Goal: Task Accomplishment & Management: Complete application form

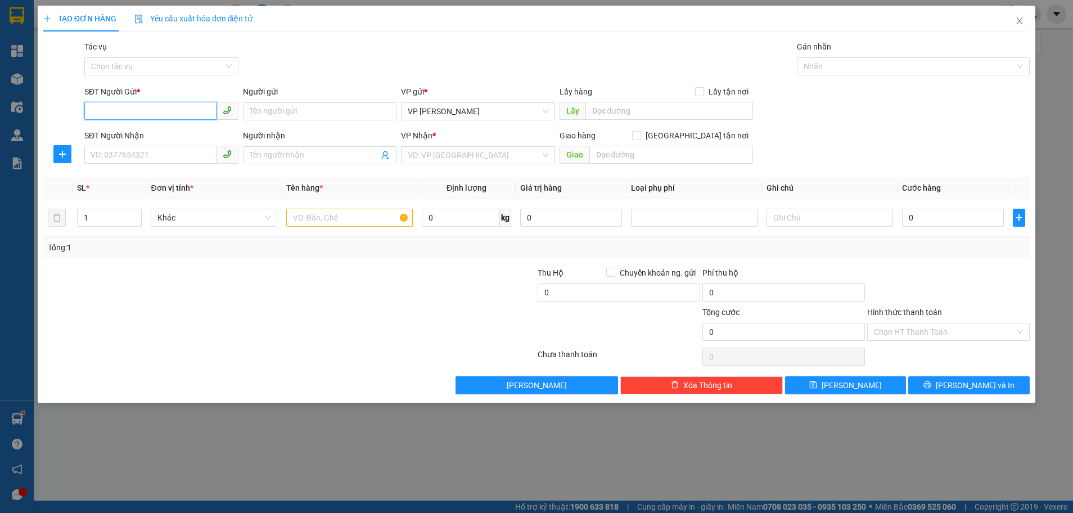
click at [180, 110] on input "SĐT Người Gửi *" at bounding box center [150, 111] width 132 height 18
type input "0866533094"
click at [288, 113] on input "Người gửi" at bounding box center [320, 111] width 154 height 18
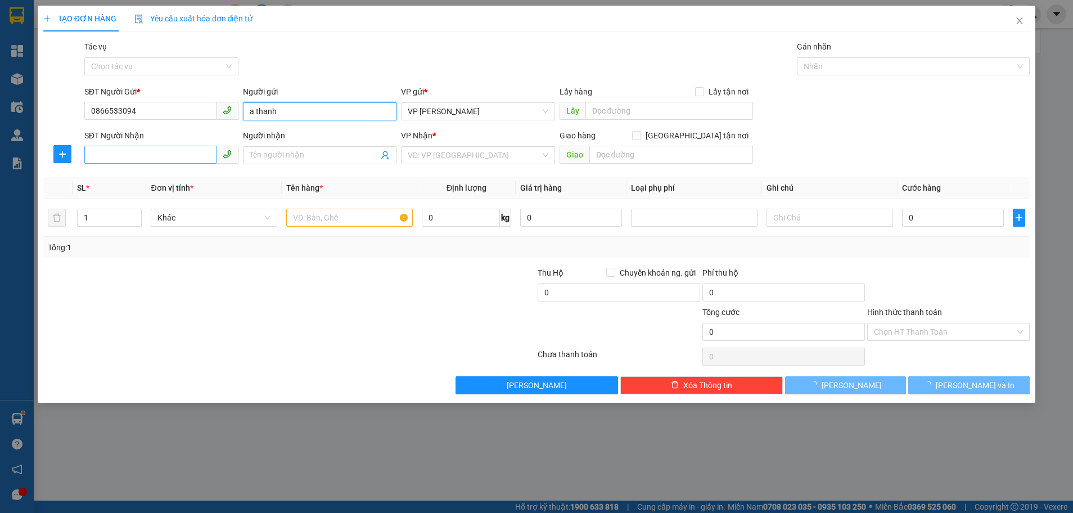
type input "a thanh"
click at [173, 153] on input "SĐT Người Nhận" at bounding box center [150, 155] width 132 height 18
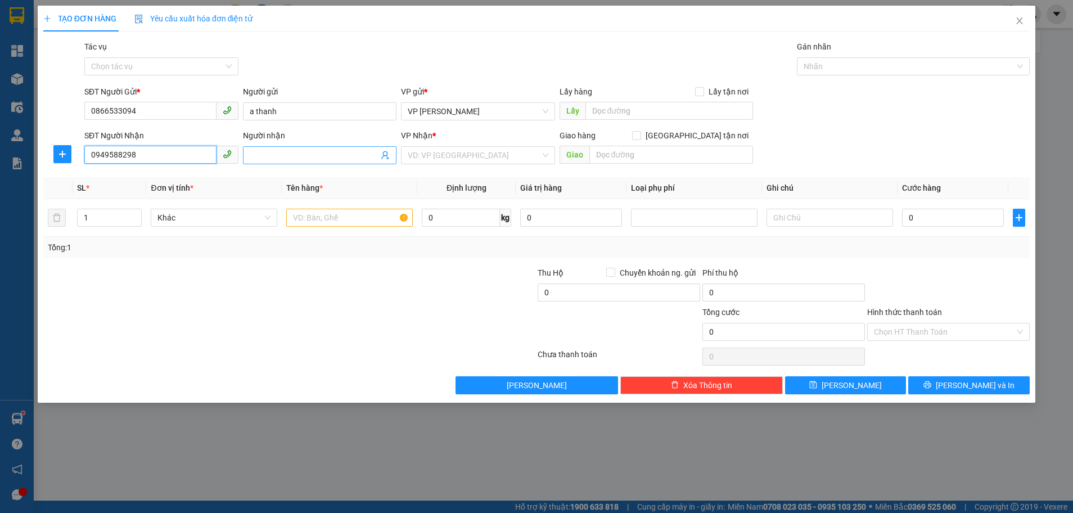
type input "0949588298"
click at [306, 155] on input "Người nhận" at bounding box center [314, 155] width 129 height 12
type input "[PERSON_NAME]"
click at [514, 147] on input "search" at bounding box center [474, 155] width 133 height 17
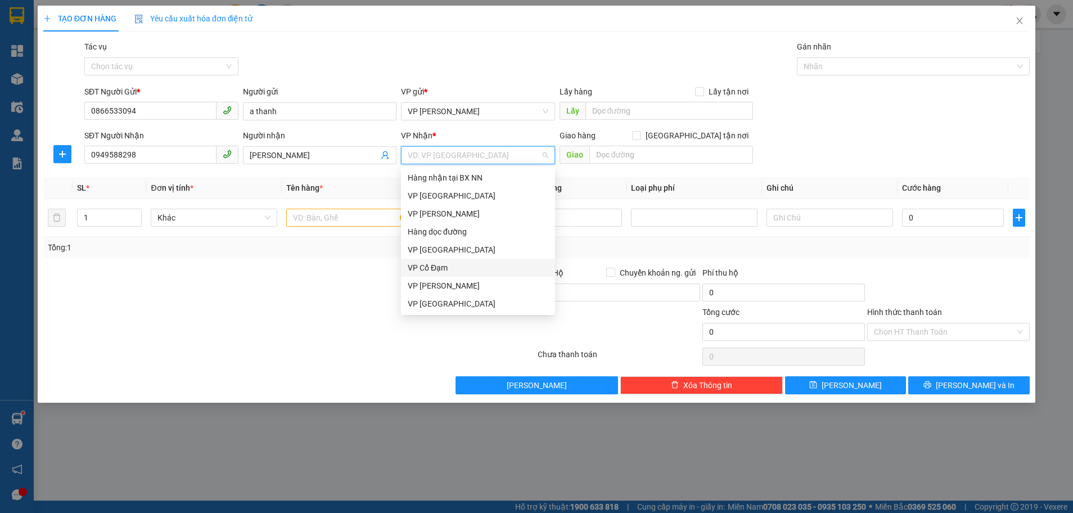
click at [450, 270] on div "VP Cổ Đạm" at bounding box center [478, 267] width 141 height 12
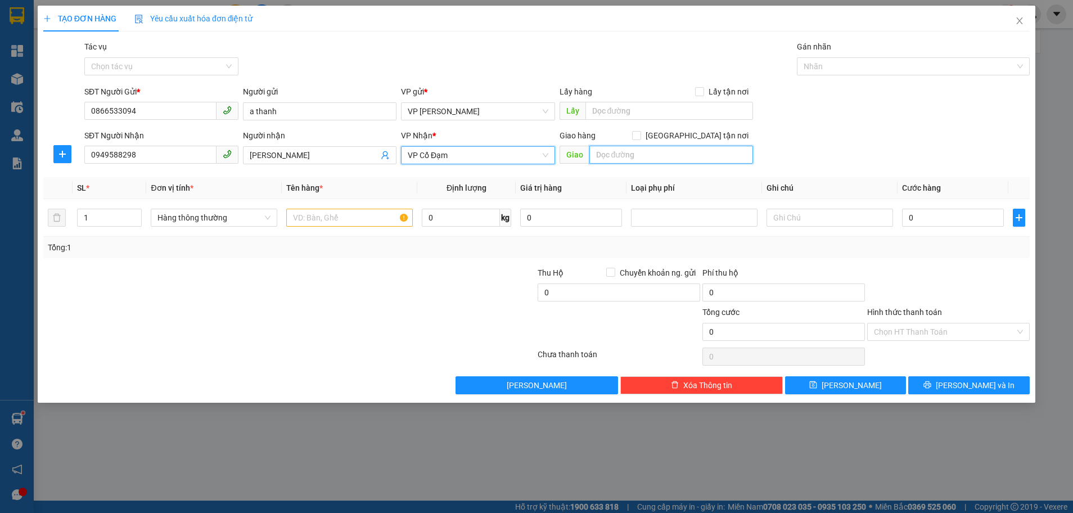
click at [635, 155] on input "text" at bounding box center [671, 155] width 164 height 18
click at [324, 221] on input "text" at bounding box center [349, 218] width 126 height 18
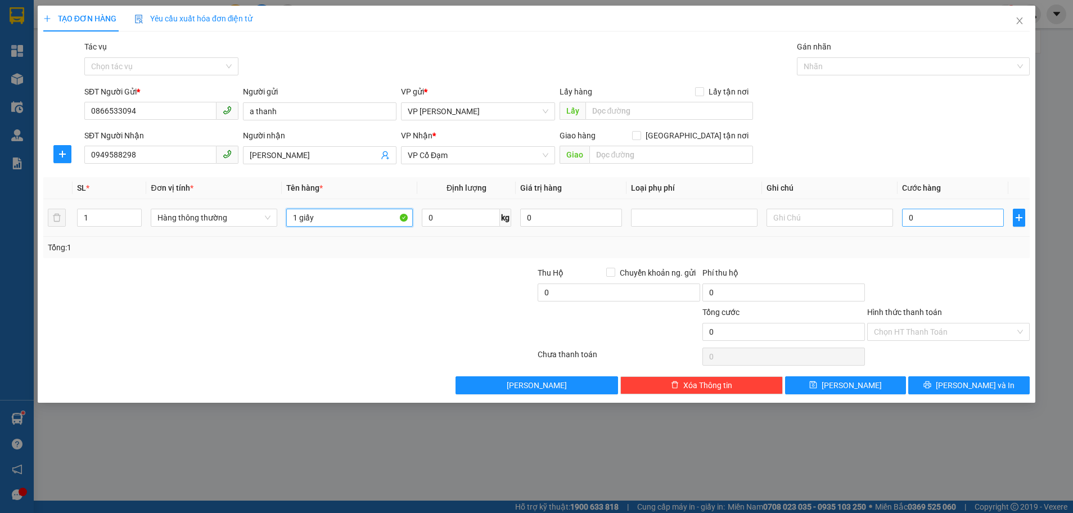
type input "1 giấy"
click at [912, 218] on input "0" at bounding box center [953, 218] width 102 height 18
type input "4"
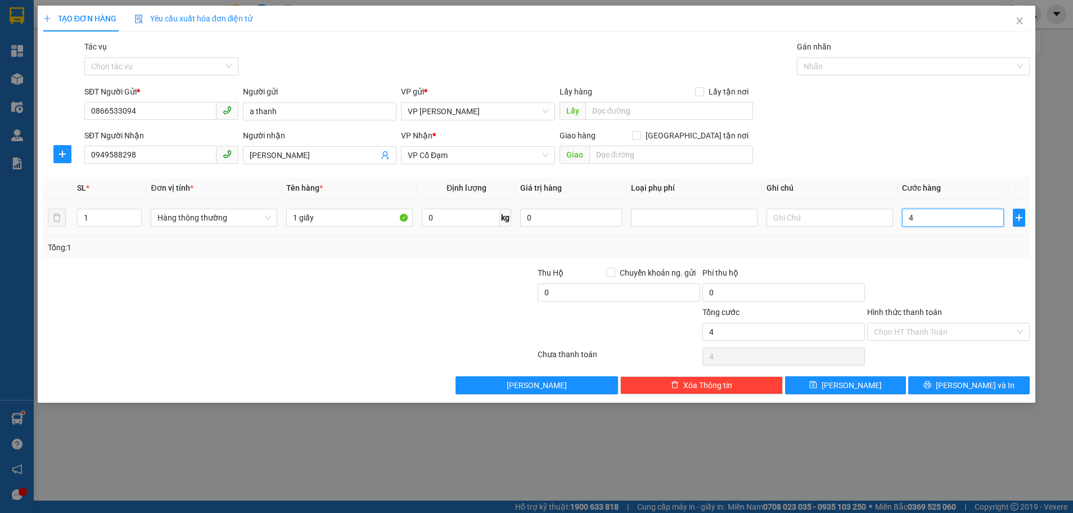
type input "40"
type input "40t"
type input "0"
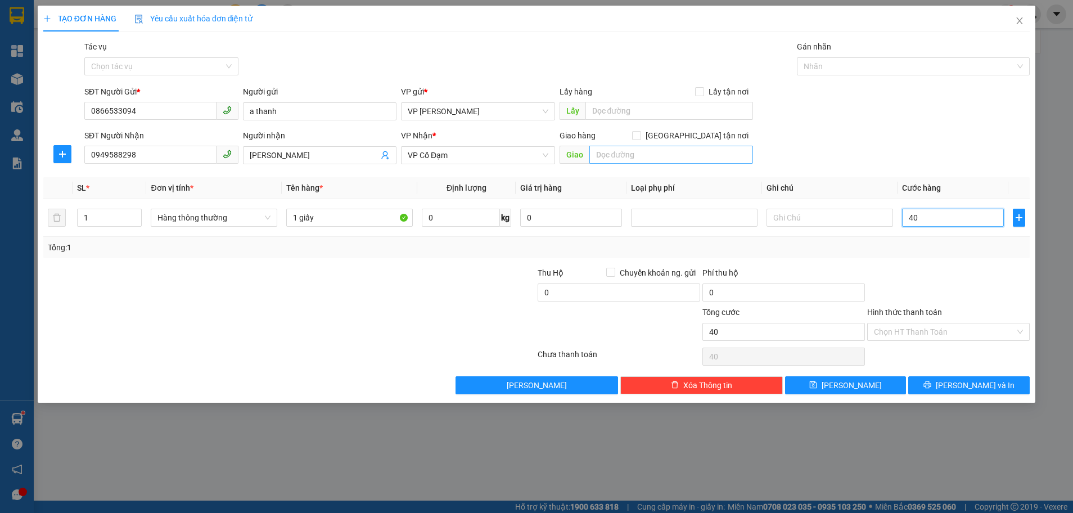
type input "0"
click at [631, 155] on input "text" at bounding box center [671, 155] width 164 height 18
click at [605, 152] on input "text" at bounding box center [671, 155] width 164 height 18
type input "thịnh lộc"
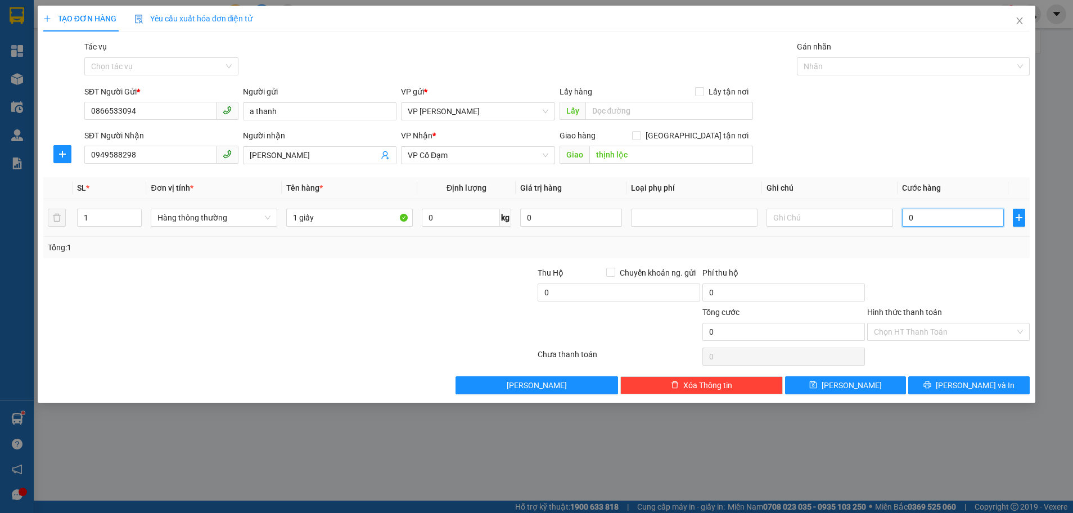
click at [914, 218] on input "0" at bounding box center [953, 218] width 102 height 18
type input "5"
type input "50"
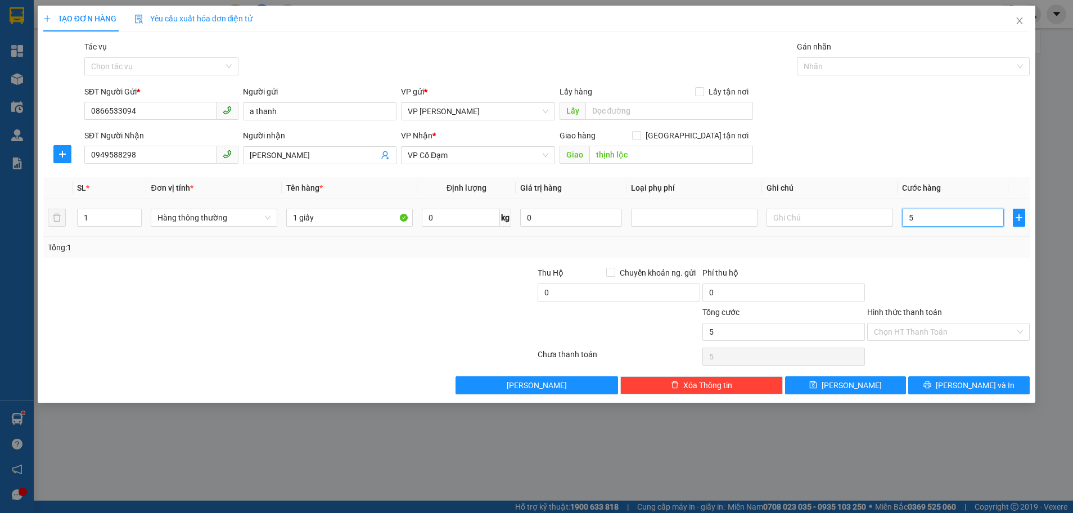
type input "50"
type input "50.000"
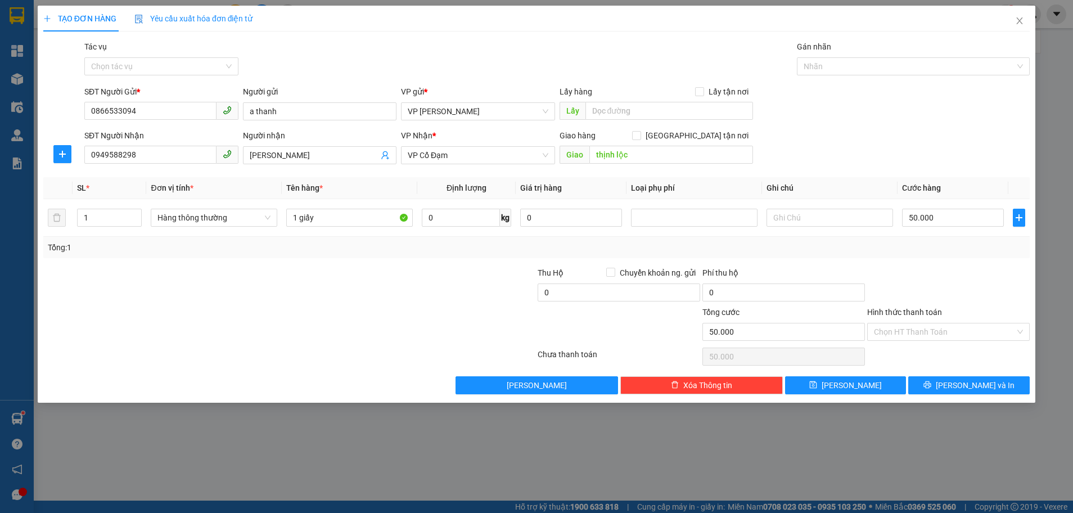
click at [918, 266] on div at bounding box center [948, 285] width 165 height 39
click at [950, 379] on button "[PERSON_NAME] và In" at bounding box center [968, 385] width 121 height 18
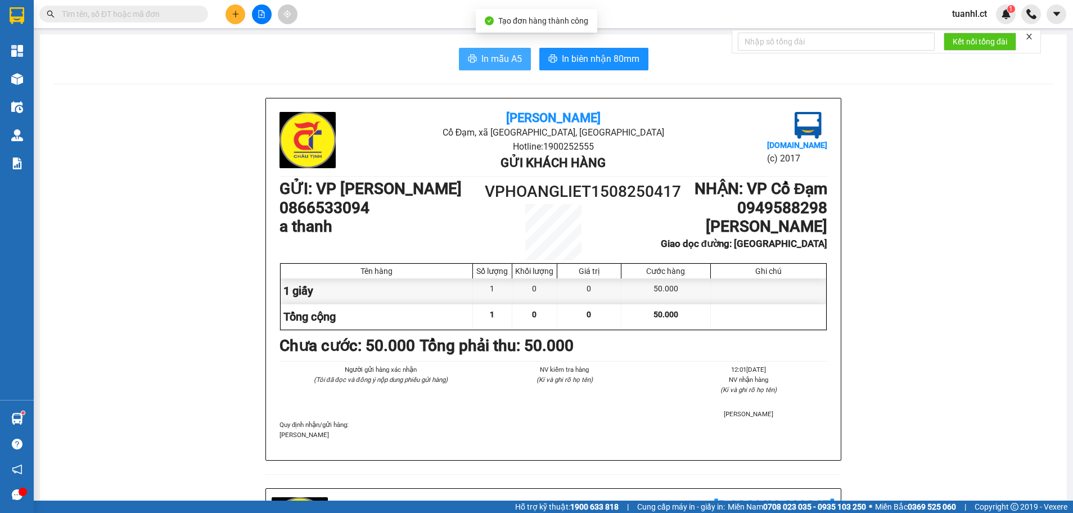
click at [499, 61] on span "In mẫu A5" at bounding box center [501, 59] width 40 height 14
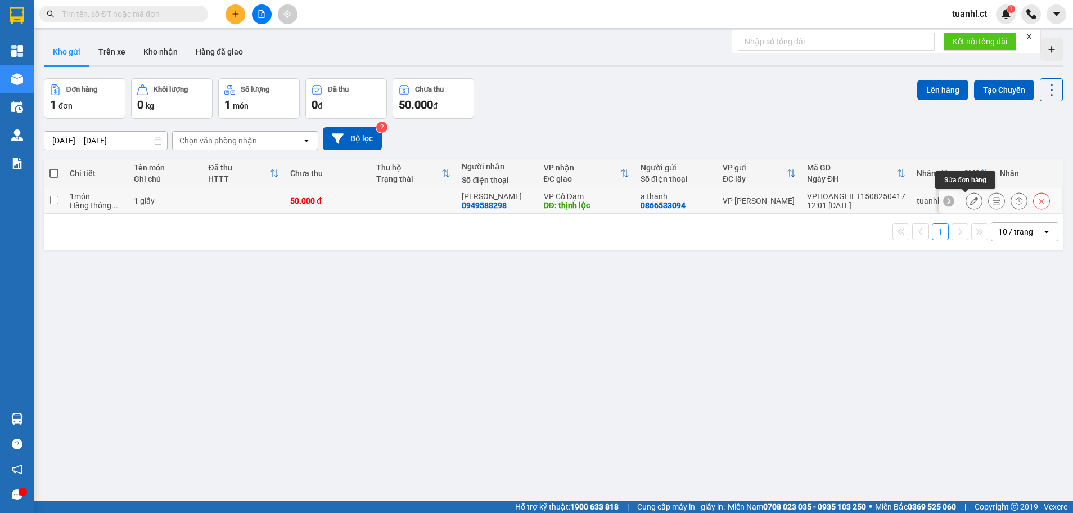
click at [966, 195] on button at bounding box center [974, 201] width 16 height 20
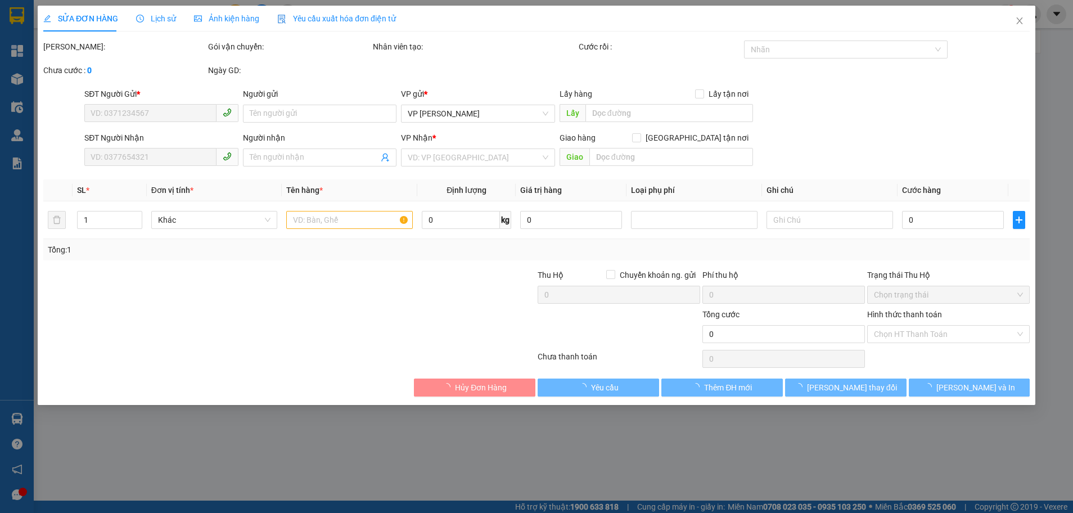
type input "0866533094"
type input "a thanh"
type input "0949588298"
type input "[PERSON_NAME]"
type input "thịnh lộc"
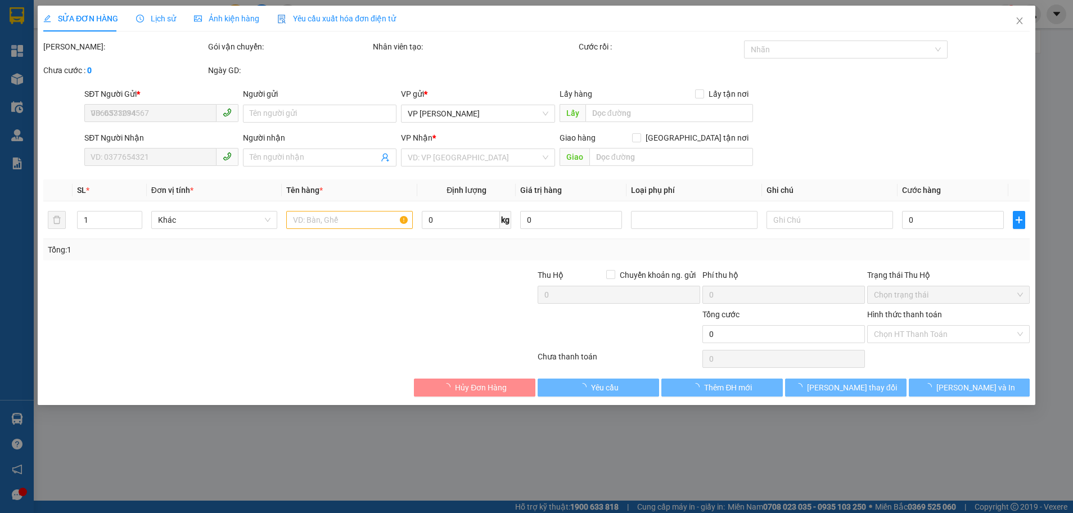
type input "50.000"
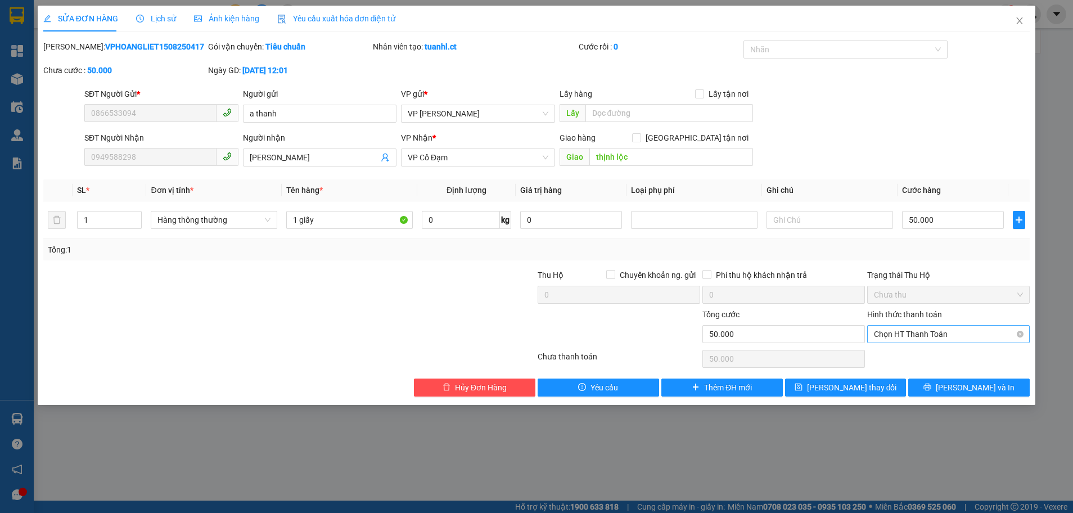
click at [935, 336] on span "Chọn HT Thanh Toán" at bounding box center [948, 334] width 149 height 17
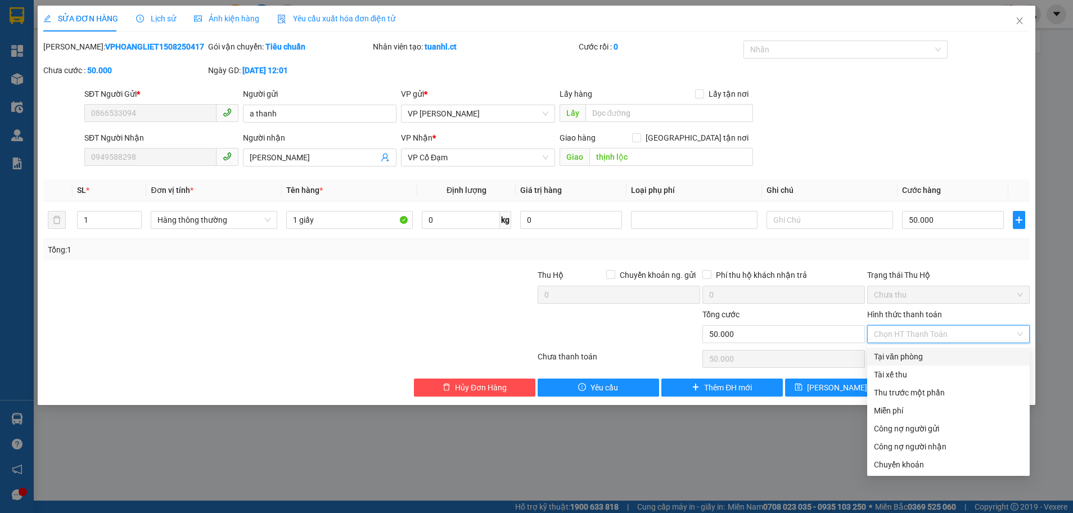
click at [922, 355] on div "Tại văn phòng" at bounding box center [948, 356] width 149 height 12
type input "0"
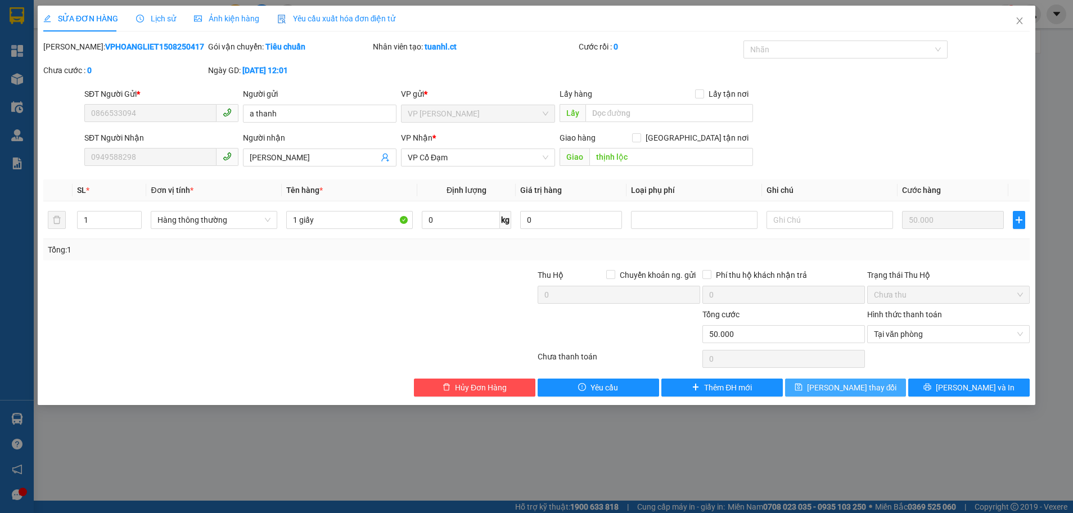
click at [847, 387] on span "[PERSON_NAME] thay đổi" at bounding box center [852, 387] width 90 height 12
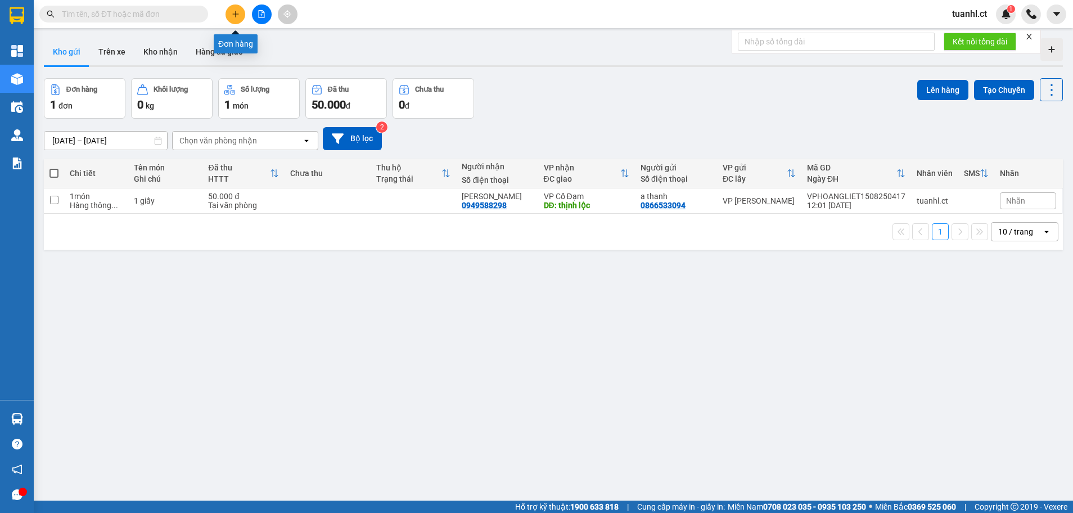
click at [236, 15] on icon "plus" at bounding box center [236, 14] width 8 height 8
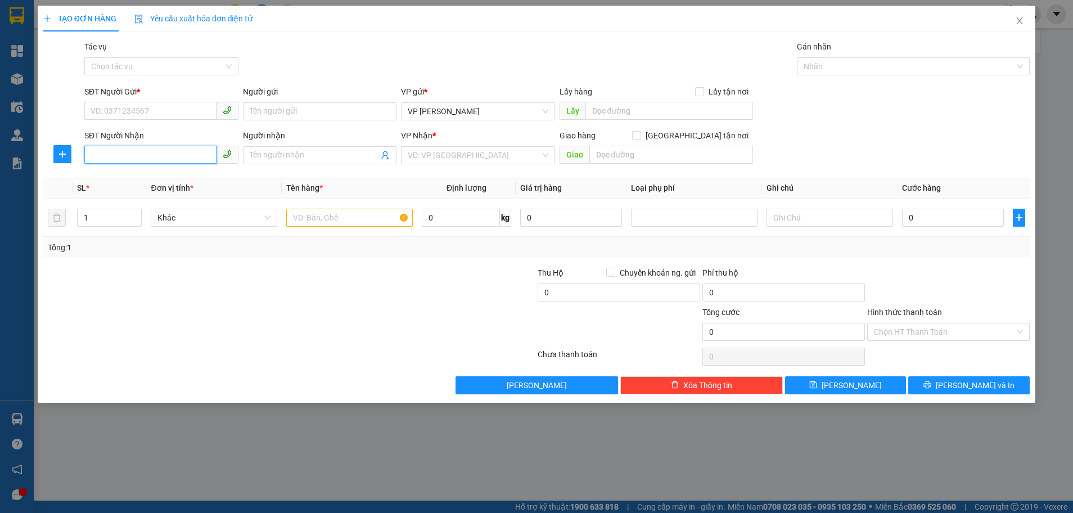
click at [122, 160] on input "SĐT Người Nhận" at bounding box center [150, 155] width 132 height 18
click at [133, 180] on div "0352050307 - chị hoa" at bounding box center [161, 177] width 141 height 12
type input "0352050307"
type input "chị [PERSON_NAME]"
type input "xuân yên"
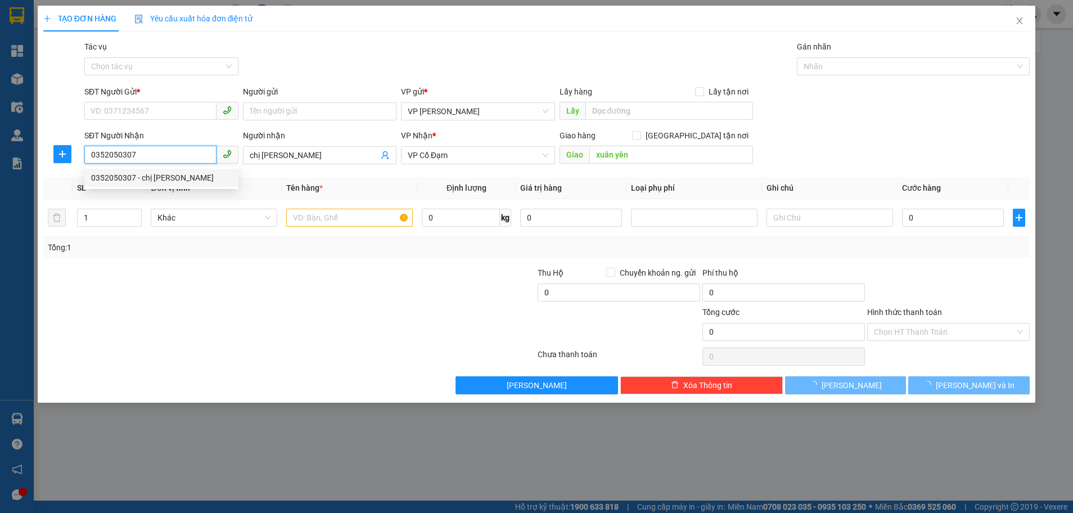
type input "120.000"
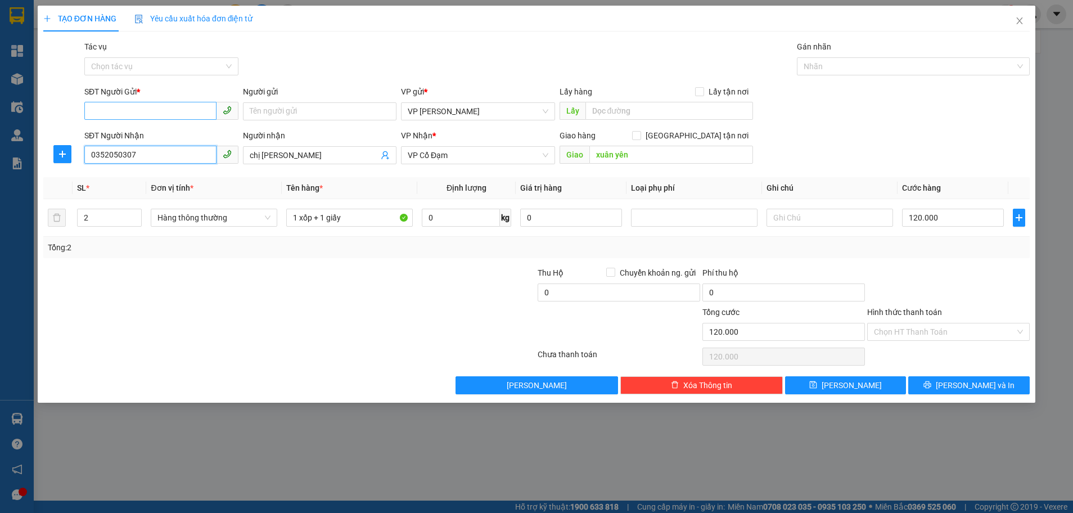
type input "0352050307"
click at [150, 112] on input "SĐT Người Gửi *" at bounding box center [150, 111] width 132 height 18
type input "0899605188"
click at [269, 105] on input "Người gửi" at bounding box center [320, 111] width 154 height 18
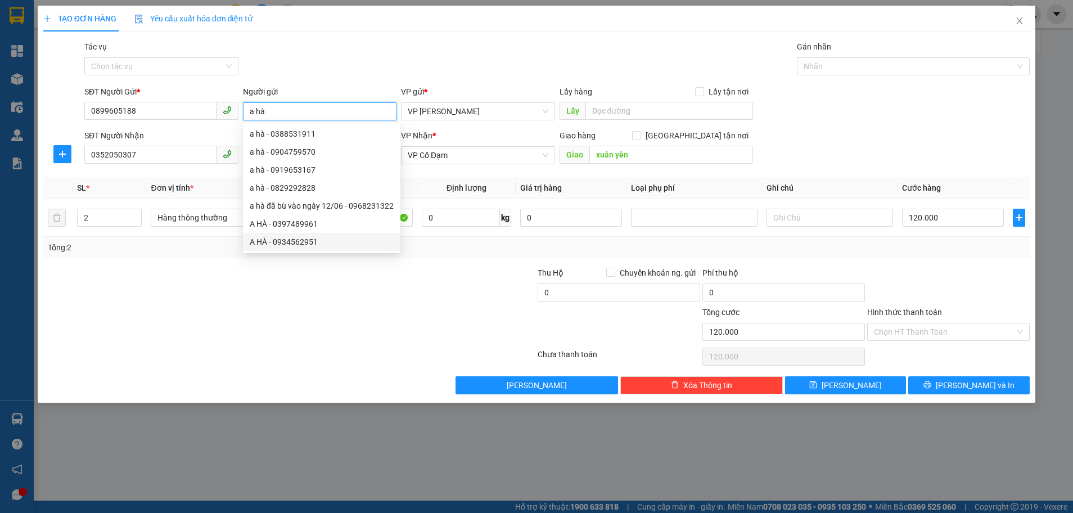
type input "a hà"
click at [336, 341] on div at bounding box center [206, 325] width 329 height 39
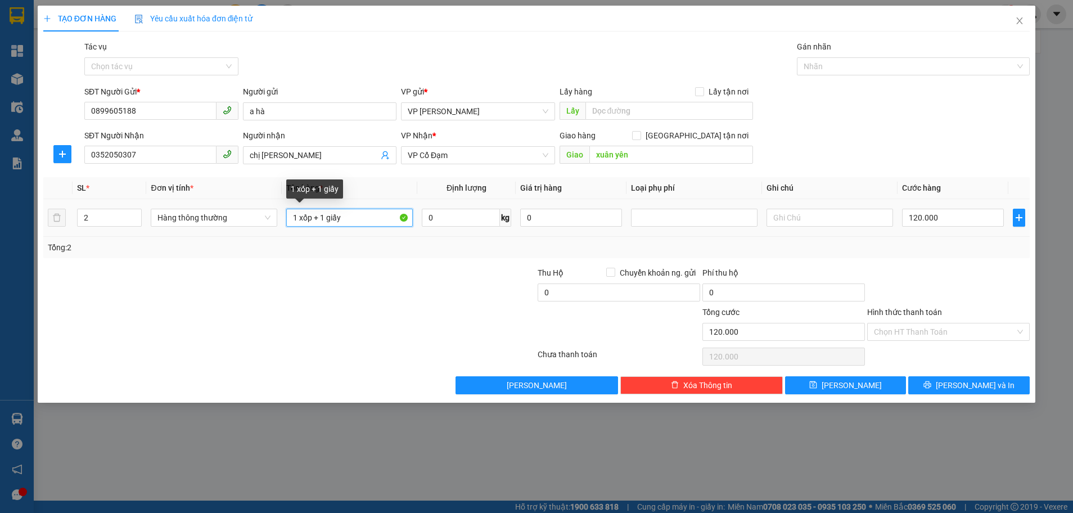
click at [320, 218] on input "1 xốp + 1 giấy" at bounding box center [349, 218] width 126 height 18
type input "1 giấy"
click at [933, 219] on input "120.000" at bounding box center [953, 218] width 102 height 18
type input "0"
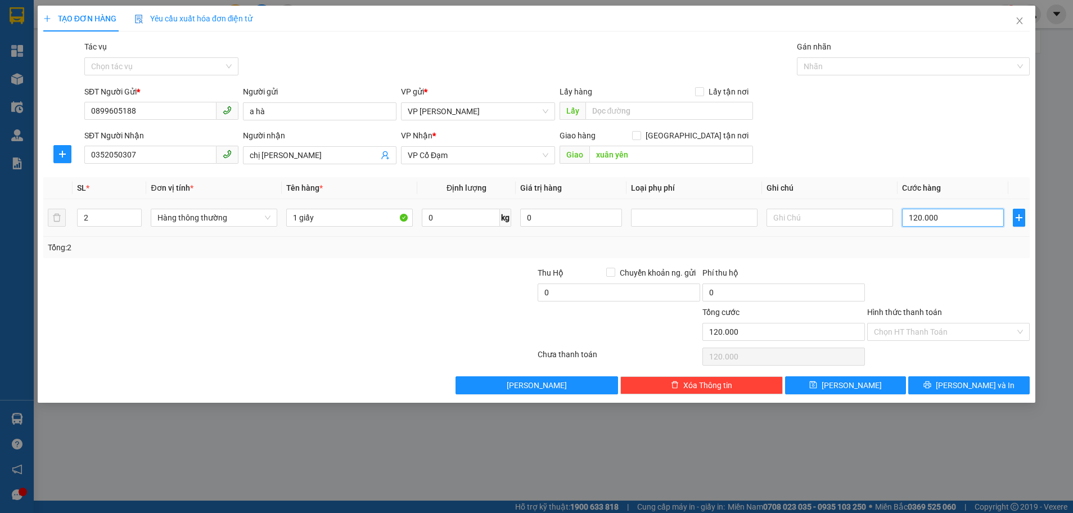
type input "0"
click at [910, 215] on input "0" at bounding box center [953, 218] width 102 height 18
type input "80"
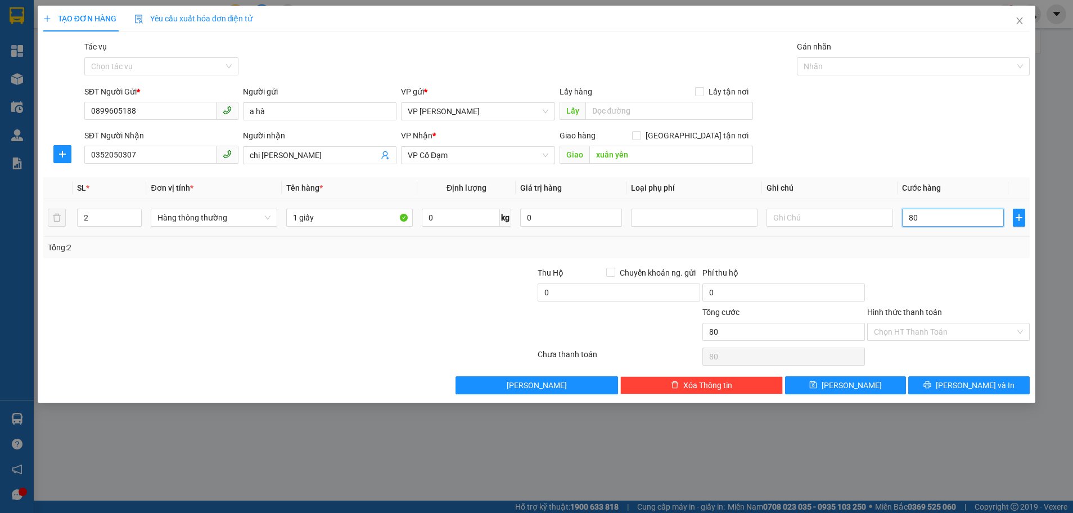
type input "800"
type input "80"
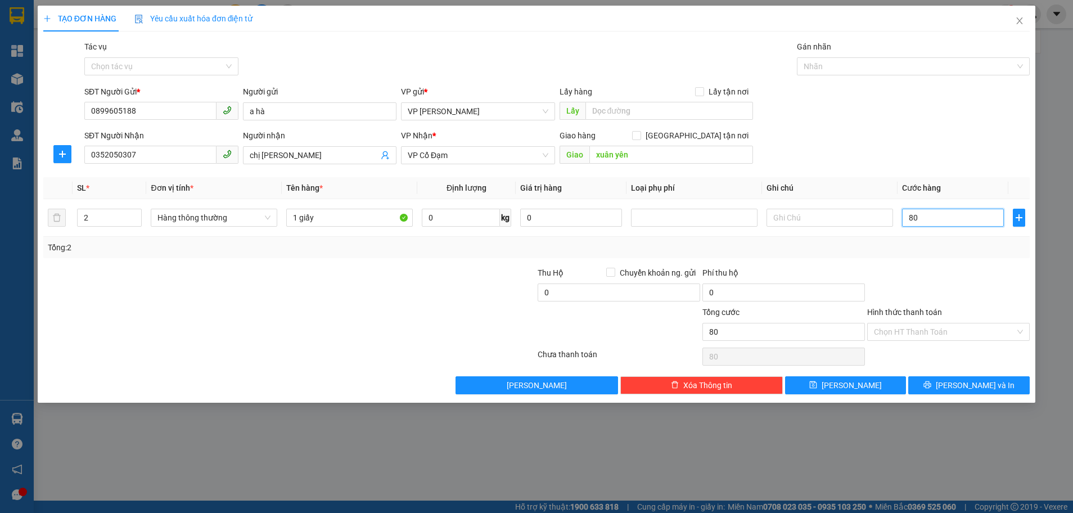
type input "80"
type input "80.000"
click at [924, 248] on div "Tổng: 2" at bounding box center [536, 247] width 977 height 12
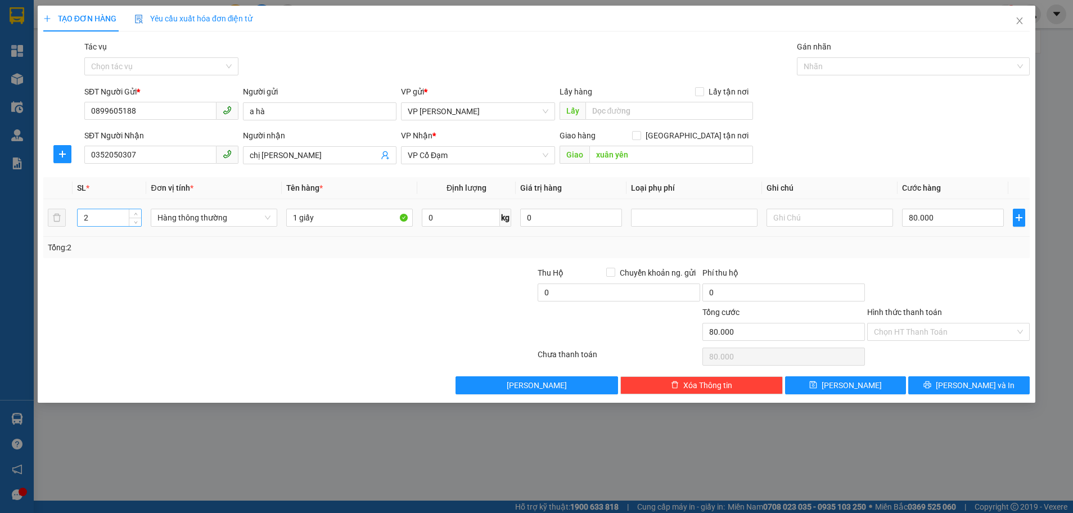
click at [90, 214] on input "2" at bounding box center [110, 217] width 64 height 17
type input "1"
click at [974, 389] on span "[PERSON_NAME] và In" at bounding box center [974, 385] width 79 height 12
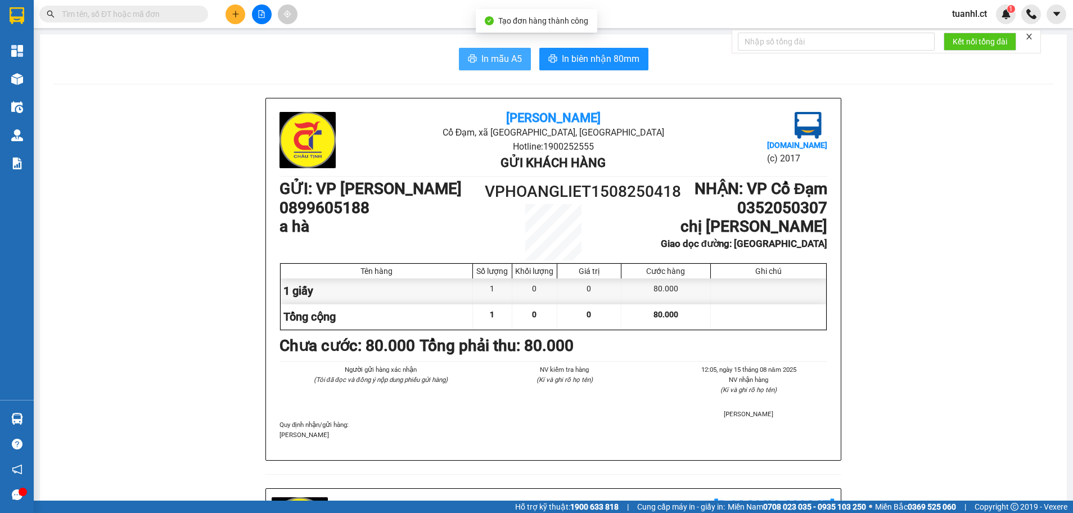
click at [498, 64] on span "In mẫu A5" at bounding box center [501, 59] width 40 height 14
click at [233, 15] on icon "plus" at bounding box center [236, 14] width 8 height 8
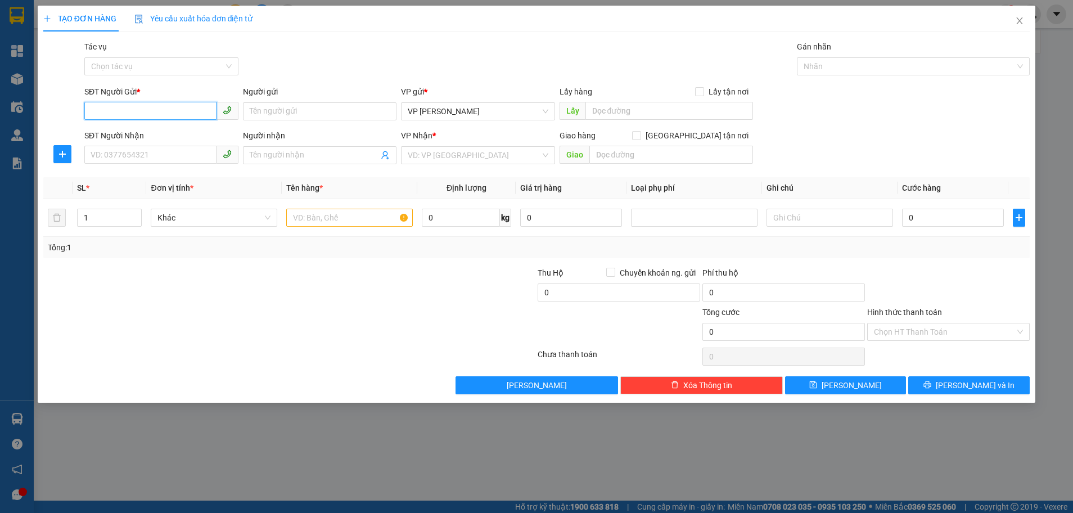
click at [117, 116] on input "SĐT Người Gửi *" at bounding box center [150, 111] width 132 height 18
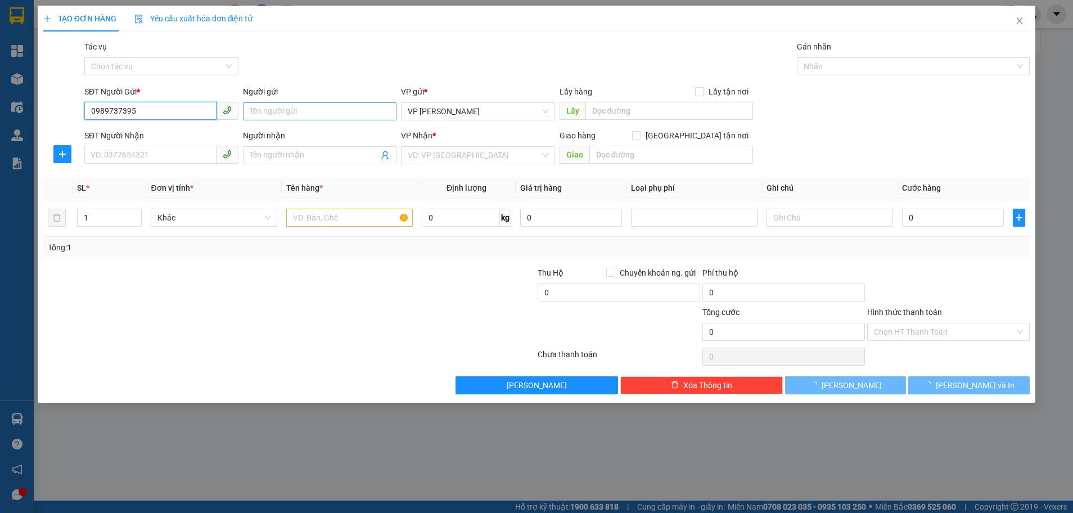
type input "0989737395"
click at [276, 114] on input "Người gửi" at bounding box center [320, 111] width 154 height 18
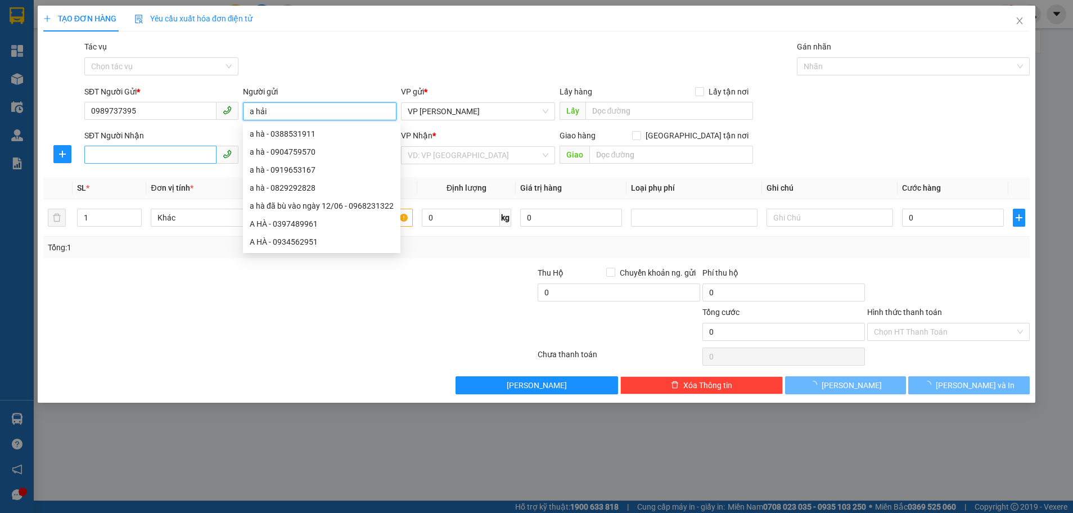
type input "a hải"
click at [132, 147] on input "SĐT Người Nhận" at bounding box center [150, 155] width 132 height 18
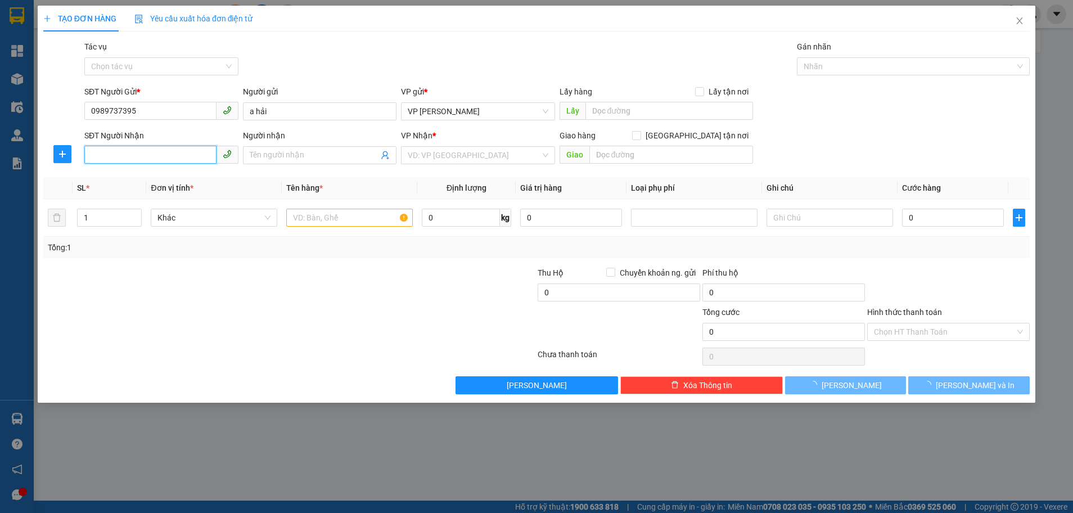
click at [132, 147] on input "SĐT Người Nhận" at bounding box center [150, 155] width 132 height 18
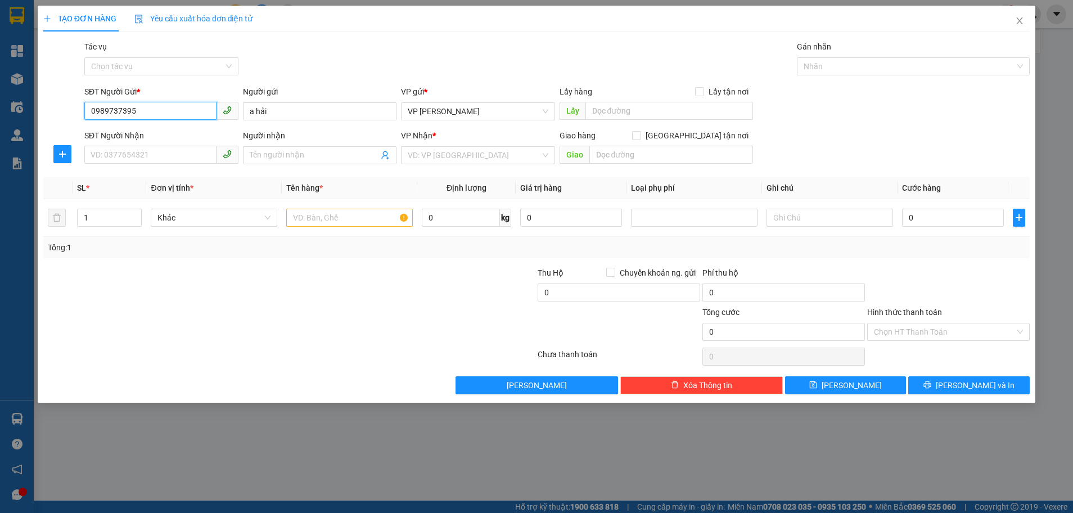
click at [160, 110] on input "0989737395" at bounding box center [150, 111] width 132 height 18
click at [169, 110] on input "0989737395" at bounding box center [150, 111] width 132 height 18
click at [205, 153] on input "SĐT Người Nhận" at bounding box center [150, 155] width 132 height 18
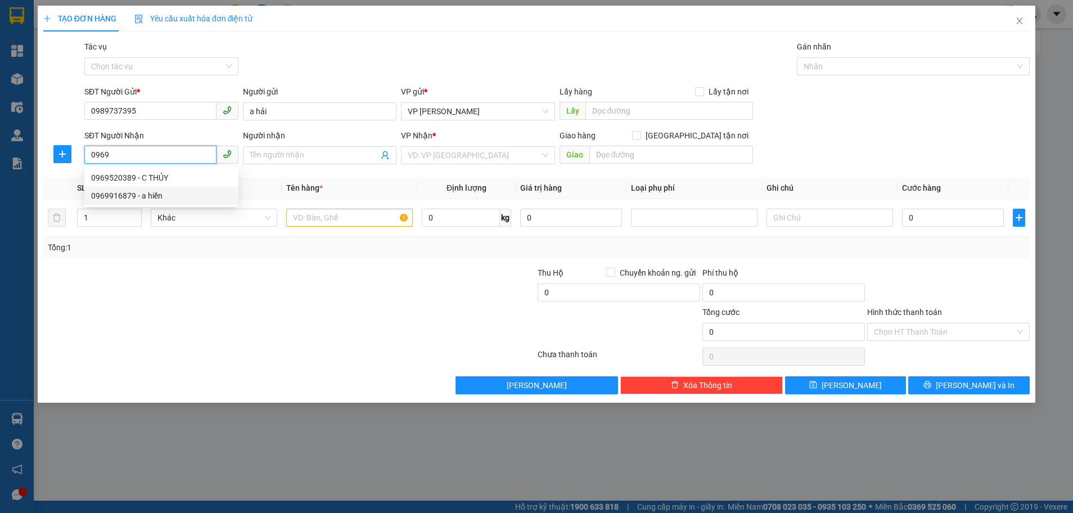
click at [130, 189] on div "0969916879 - a hiền" at bounding box center [161, 196] width 154 height 18
type input "0969916879"
type input "a hiền"
type input "nhà thờ xuân an"
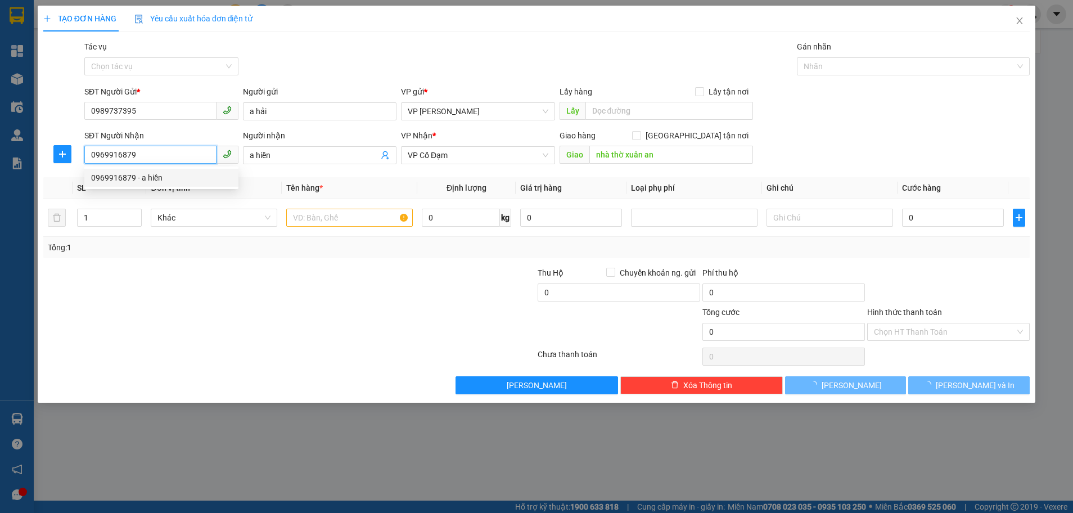
type input "120.000"
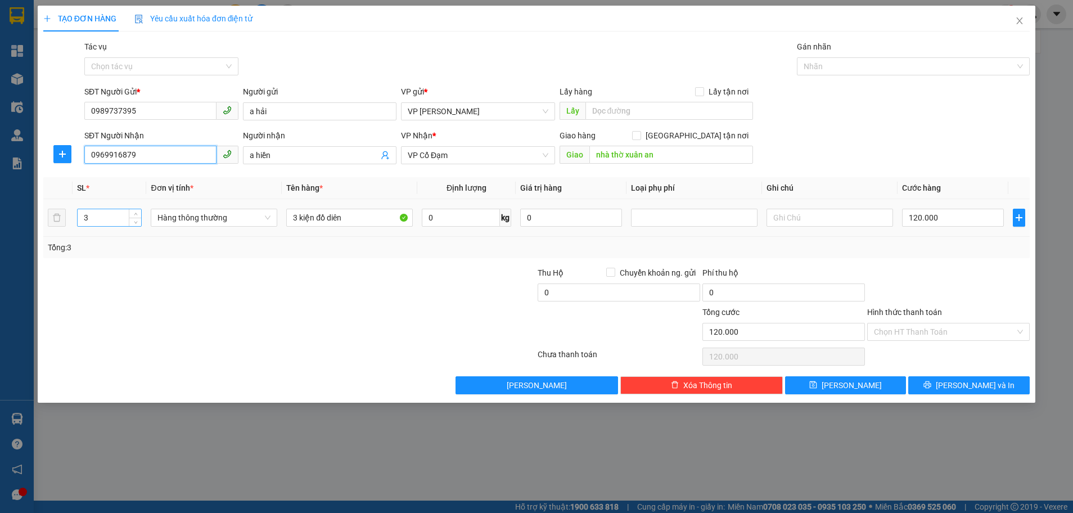
type input "0969916879"
click at [116, 215] on input "3" at bounding box center [110, 217] width 64 height 17
type input "13"
click at [352, 215] on input "3 kiện đồ diên" at bounding box center [349, 218] width 126 height 18
type input "3"
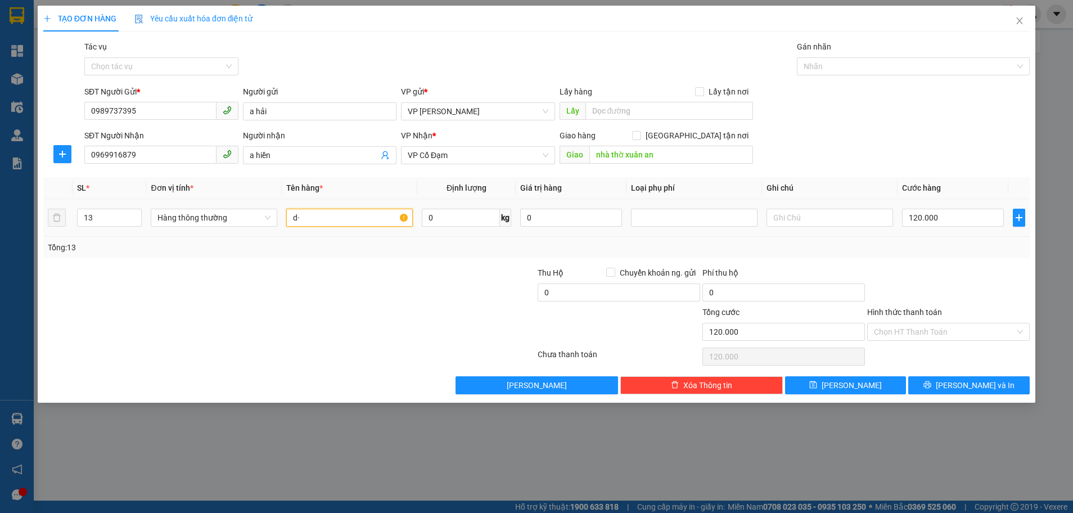
type input "d"
type input "đèn sân vườn"
click at [654, 155] on input "nhà thờ xuân an" at bounding box center [671, 155] width 164 height 18
click at [612, 158] on input "text" at bounding box center [671, 155] width 164 height 18
type input "c"
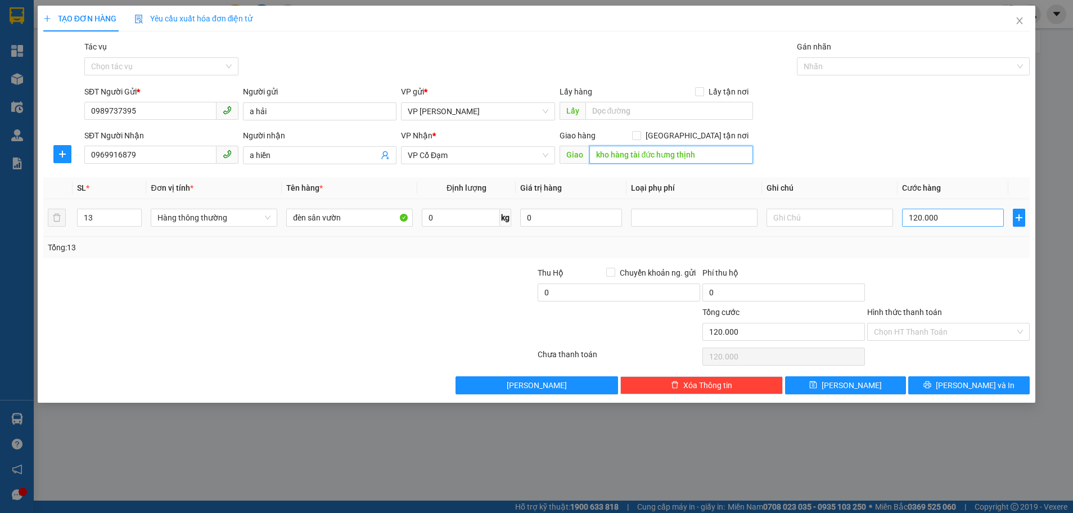
type input "kho hàng tài đức hưng thịnh"
click at [946, 218] on input "120.000" at bounding box center [953, 218] width 102 height 18
type input "0"
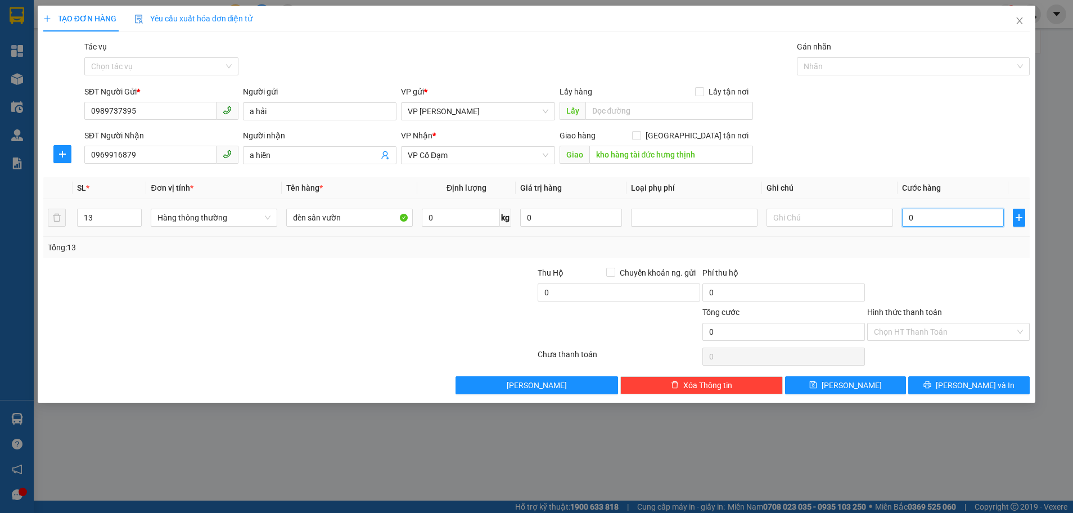
type input "9"
type input "09"
type input "0"
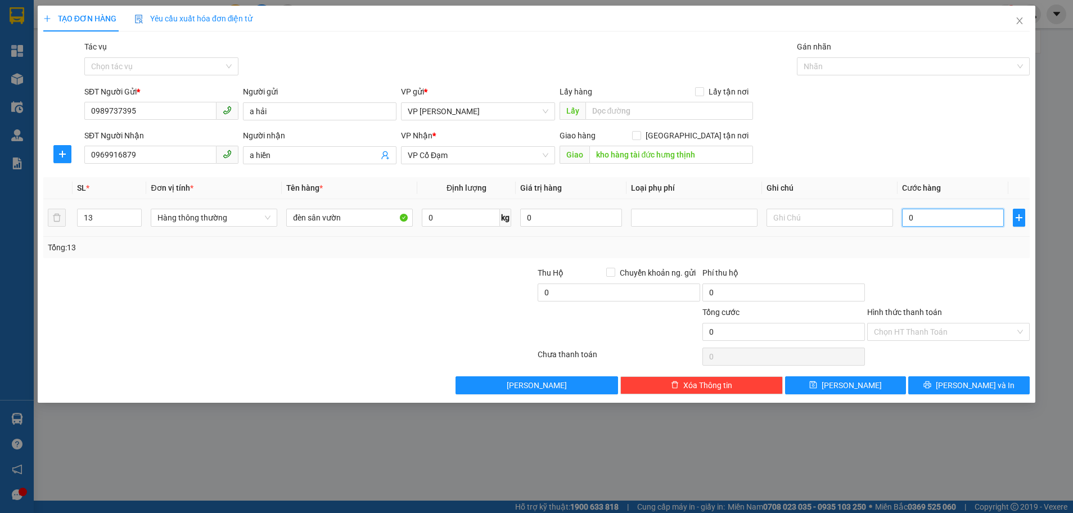
type input "0"
click at [905, 221] on input "0" at bounding box center [953, 218] width 102 height 18
type input "90"
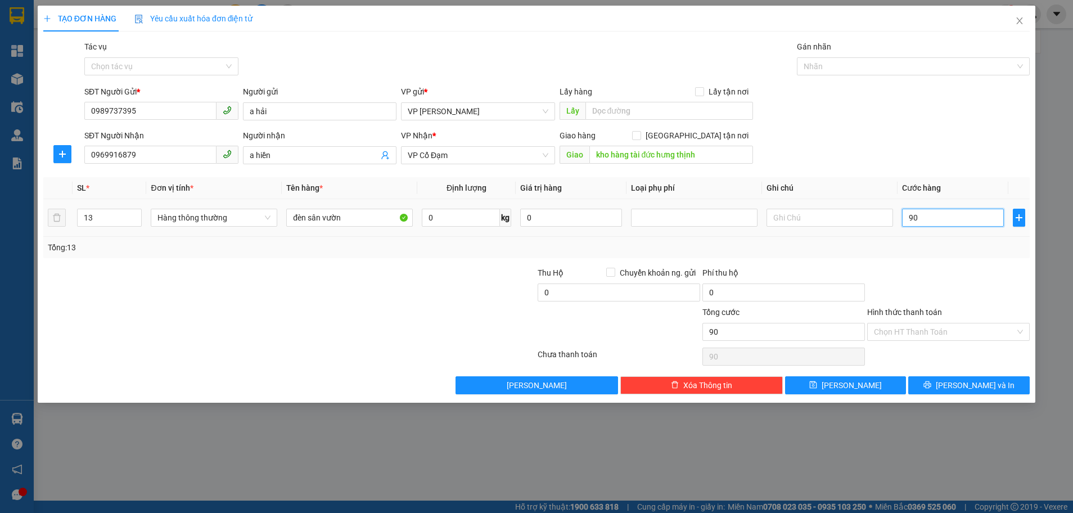
type input "900"
type input "900.000"
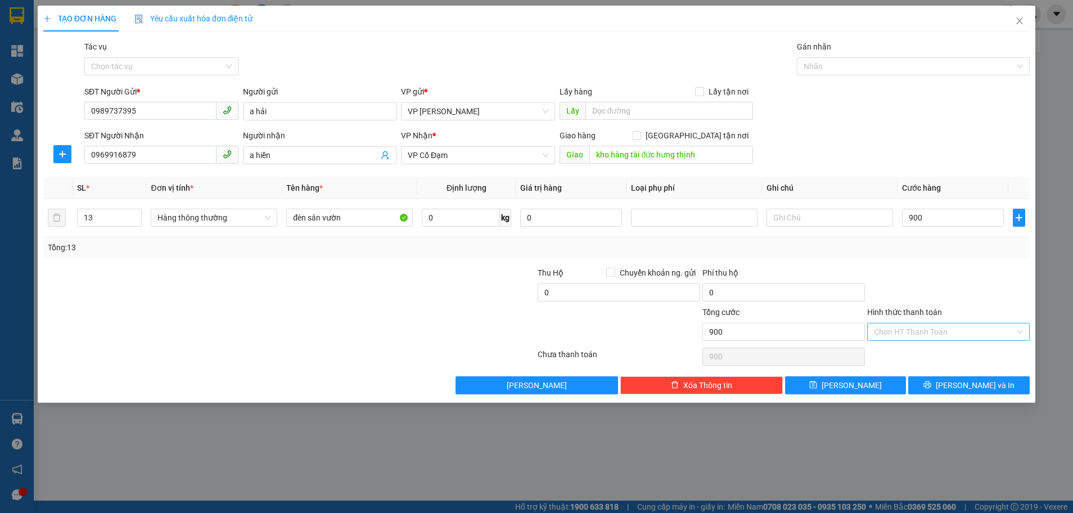
type input "900.000"
click at [943, 331] on input "Hình thức thanh toán" at bounding box center [944, 331] width 141 height 17
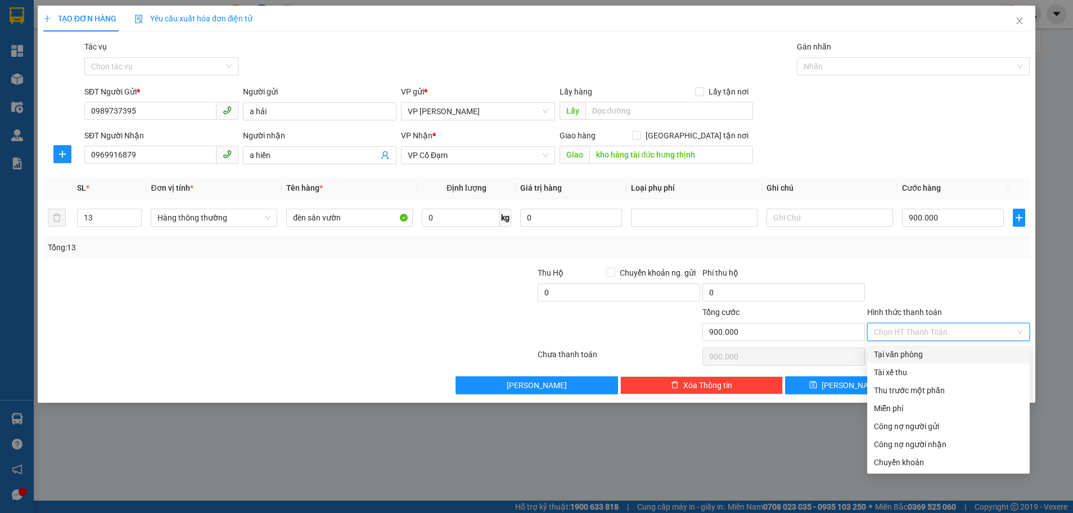
click at [930, 356] on div "Tại văn phòng" at bounding box center [948, 354] width 149 height 12
type input "0"
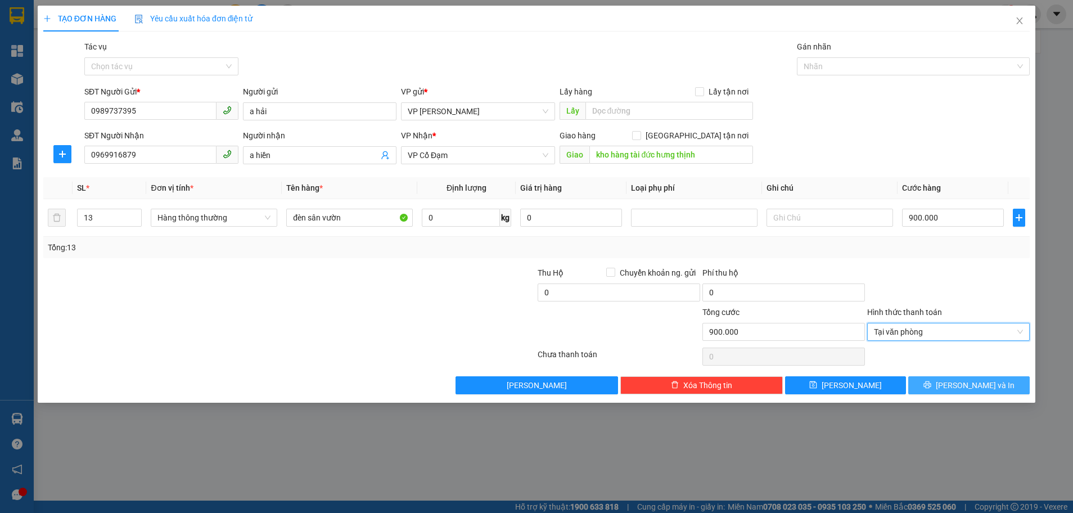
click at [931, 388] on icon "printer" at bounding box center [927, 385] width 8 height 8
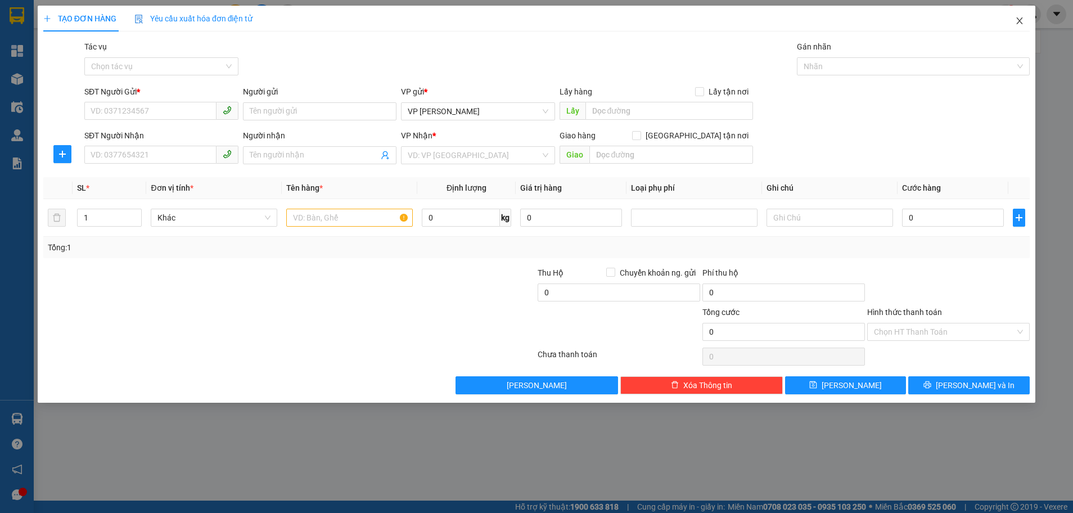
click at [1020, 21] on icon "close" at bounding box center [1019, 20] width 6 height 7
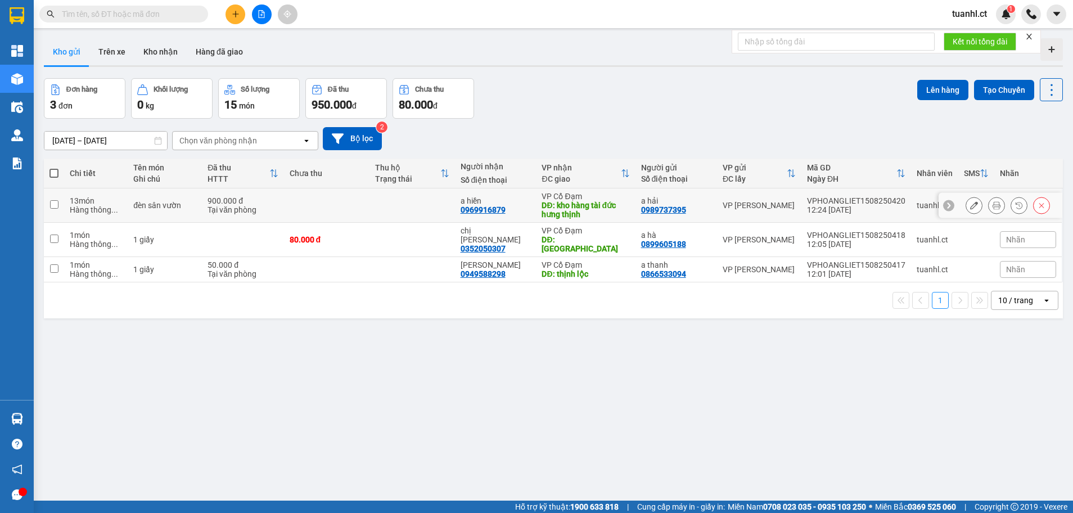
click at [970, 207] on icon at bounding box center [974, 205] width 8 height 8
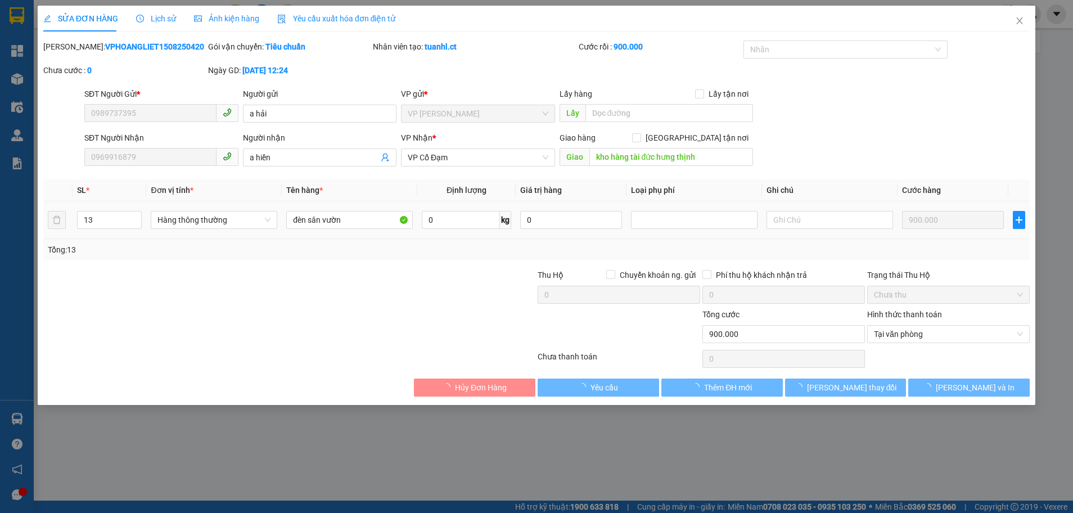
type input "0989737395"
type input "a hải"
type input "0969916879"
type input "a hiền"
type input "kho hàng tài đức hưng thịnh"
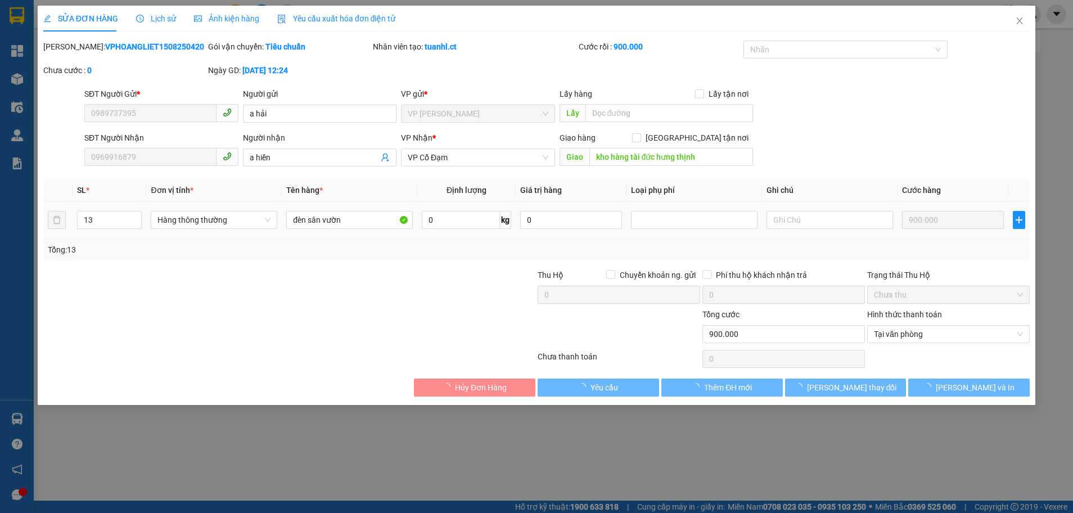
type input "900.000"
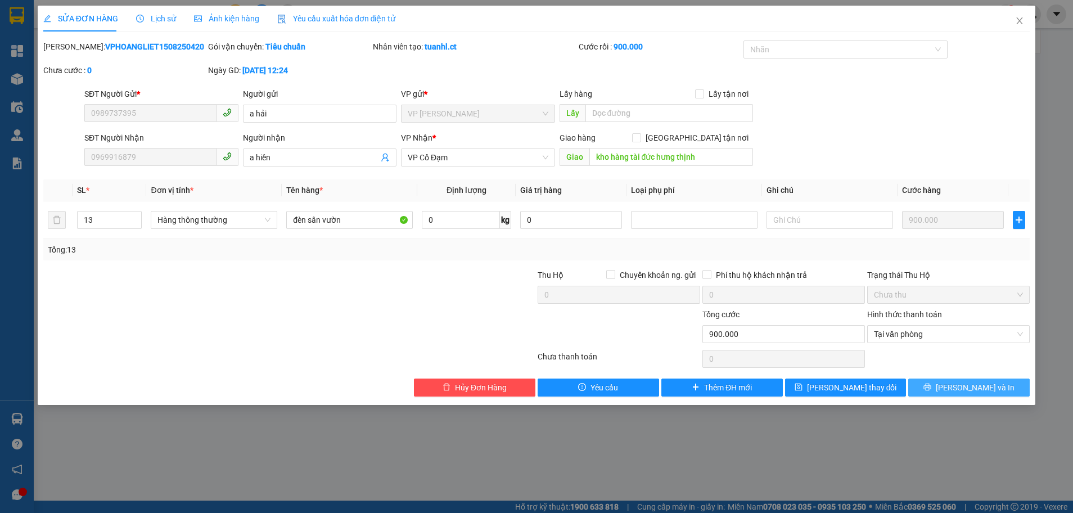
click at [930, 383] on button "[PERSON_NAME] và In" at bounding box center [968, 387] width 121 height 18
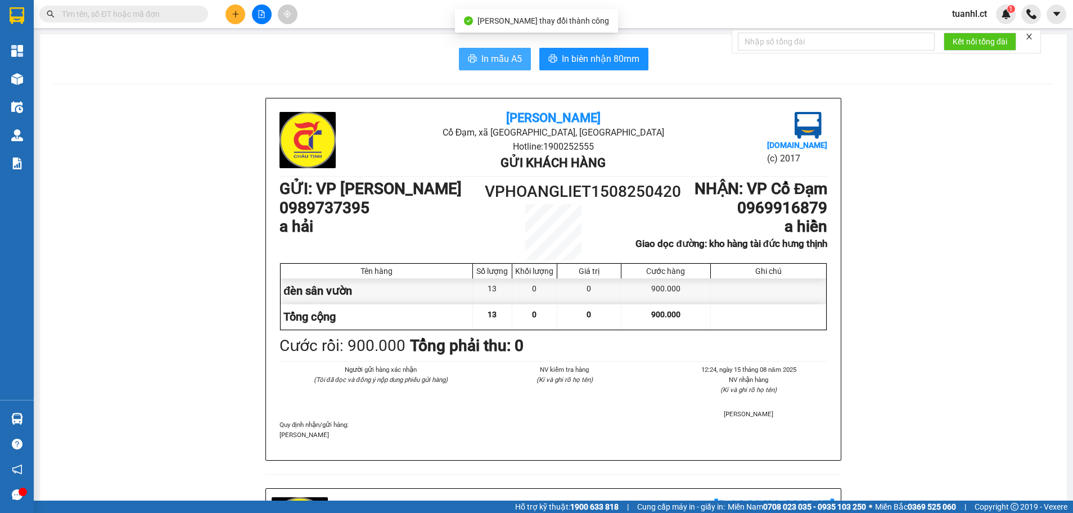
click at [485, 58] on span "In mẫu A5" at bounding box center [501, 59] width 40 height 14
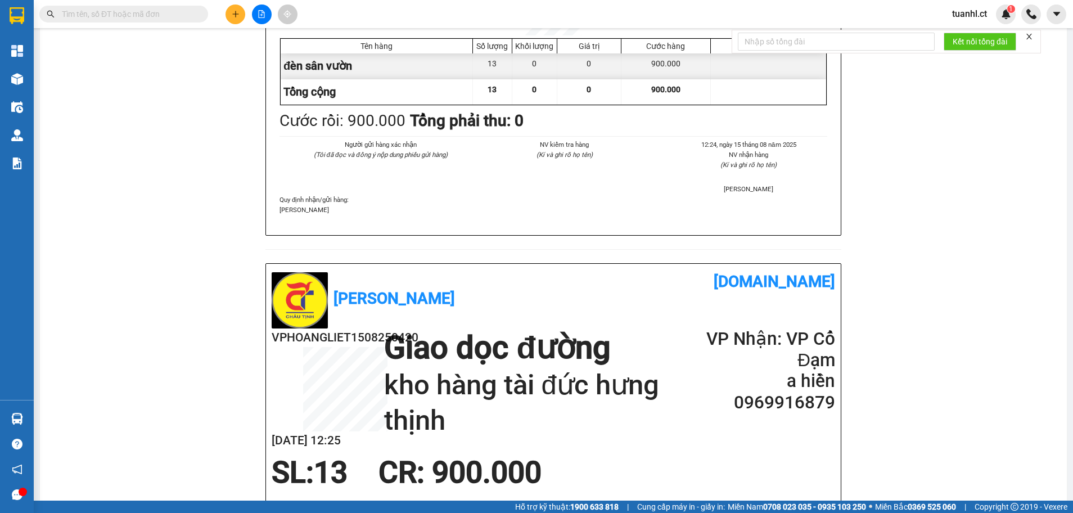
scroll to position [394, 0]
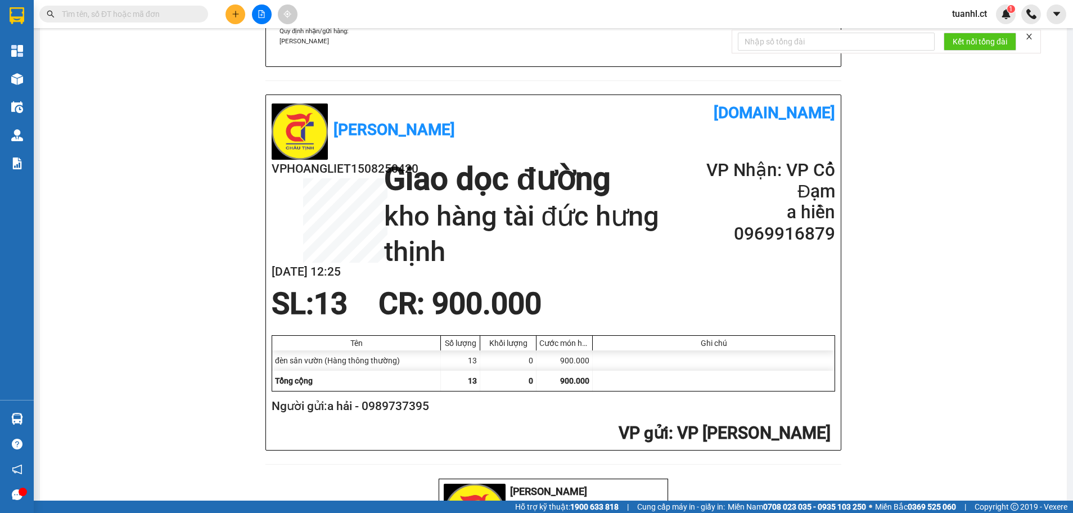
click at [234, 6] on button at bounding box center [235, 14] width 20 height 20
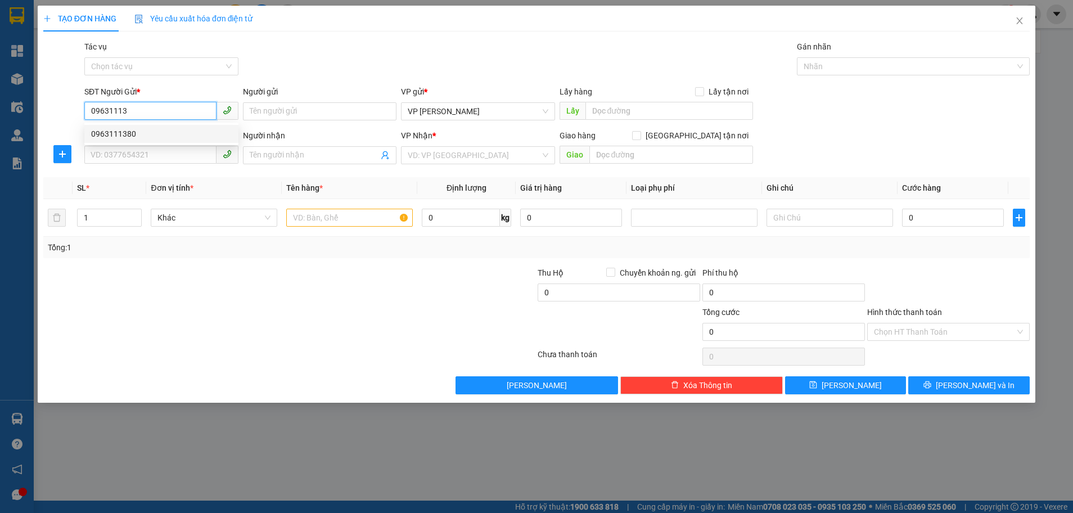
click at [128, 128] on div "0963111380" at bounding box center [161, 134] width 141 height 12
type input "0963111380"
type input "0378385225"
type input "C HỒNG"
type input "XUÂN THÀNH"
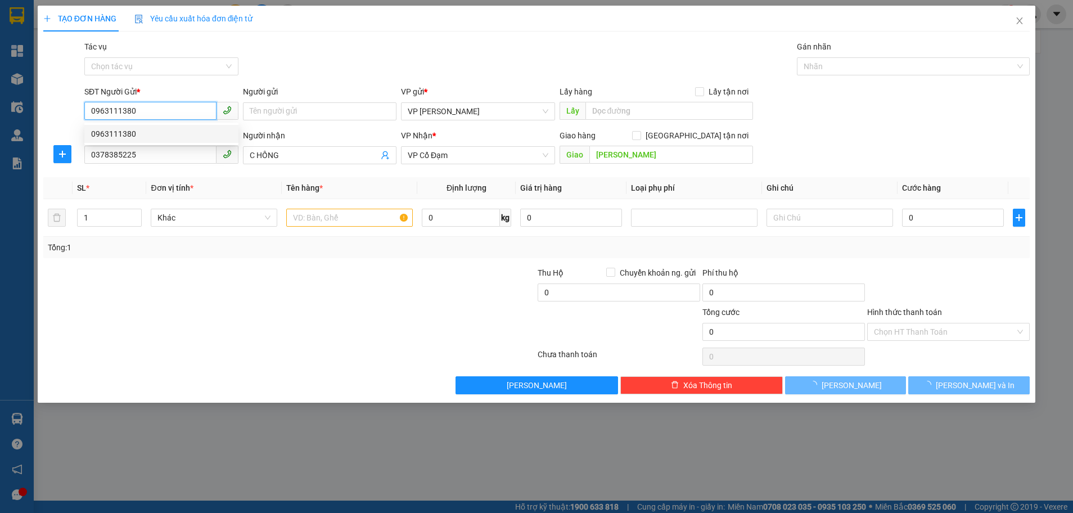
type input "176.000"
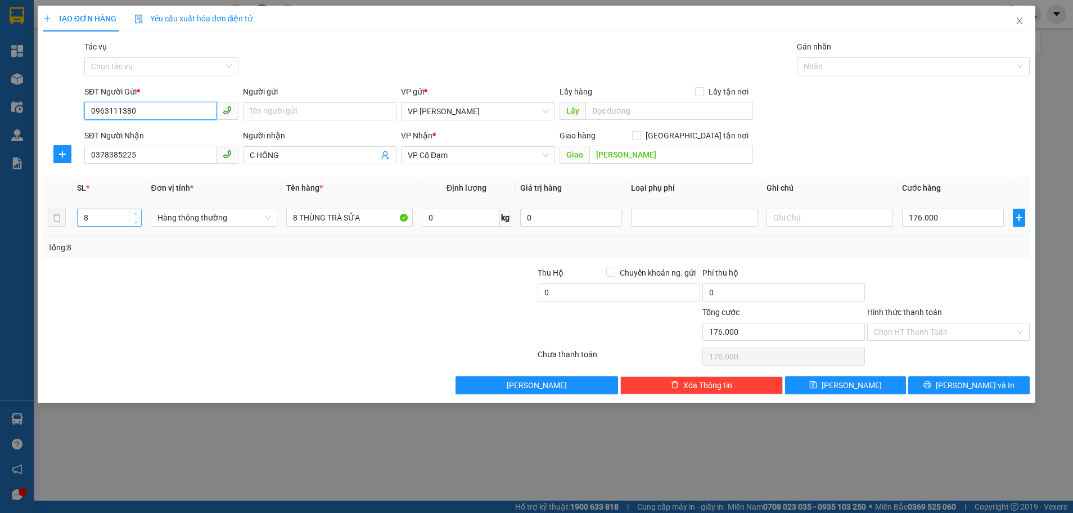
type input "0963111380"
click at [96, 220] on input "8" at bounding box center [110, 217] width 64 height 17
type input "11"
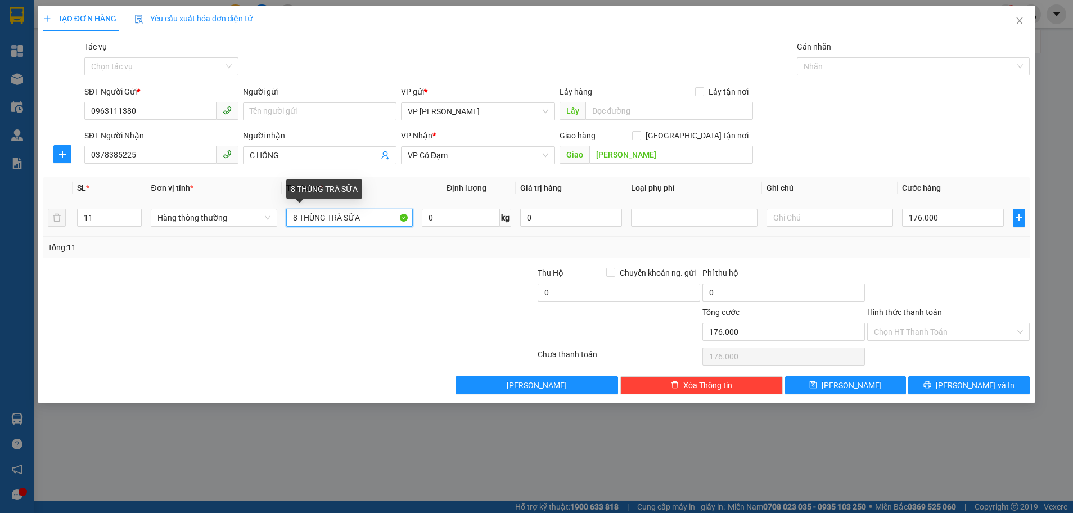
click at [300, 211] on input "8 THÙNG TRÀ SỮA" at bounding box center [349, 218] width 126 height 18
type input "11 THÙNG TRÀ SỮA"
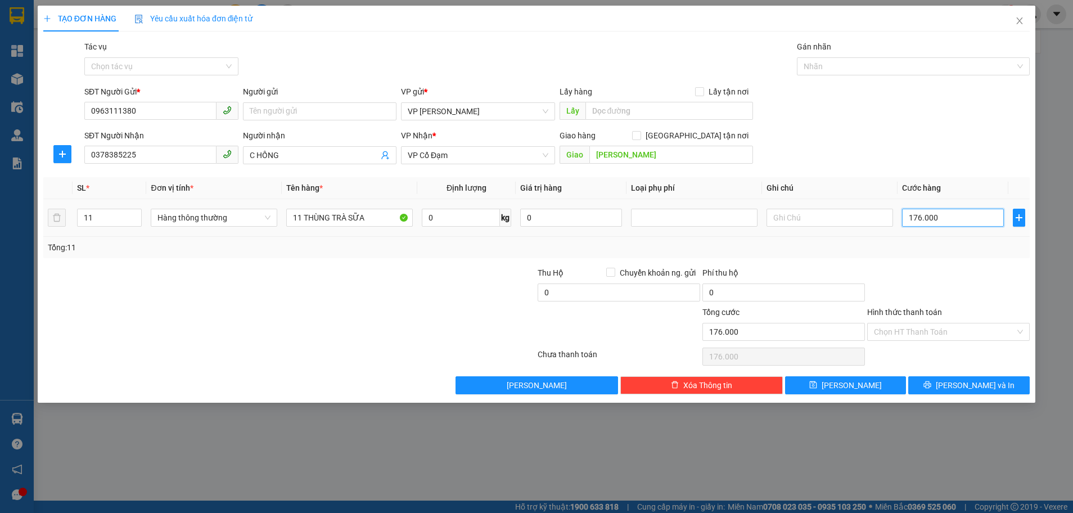
click at [945, 220] on input "176.000" at bounding box center [953, 218] width 102 height 18
type input "0"
click at [959, 383] on button "[PERSON_NAME] và In" at bounding box center [968, 385] width 121 height 18
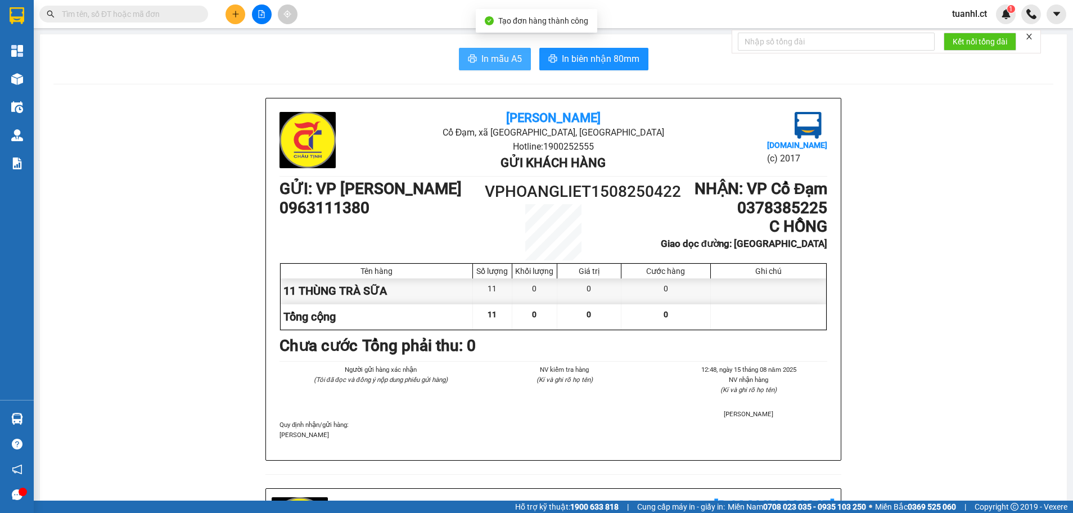
click at [493, 51] on button "In mẫu A5" at bounding box center [495, 59] width 72 height 22
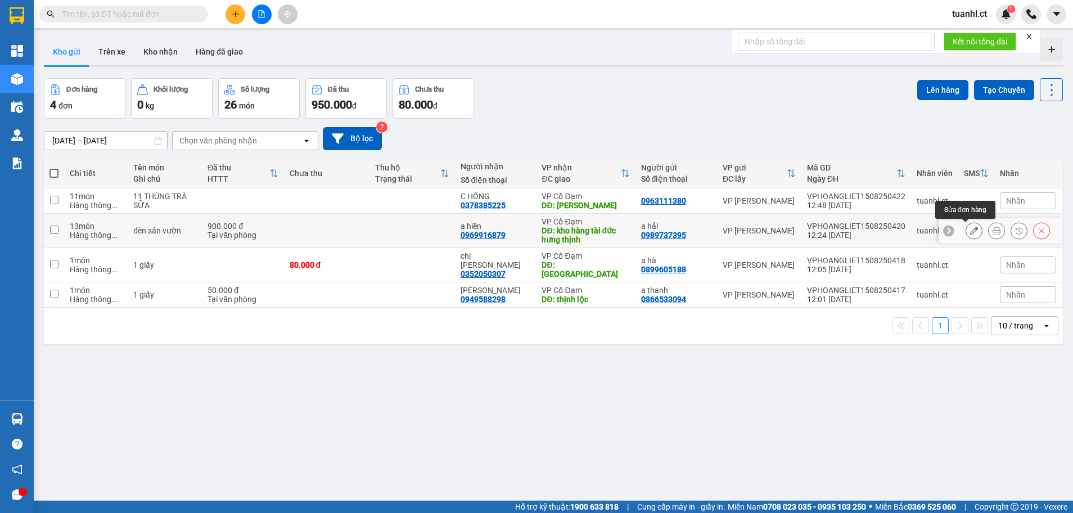
click at [970, 232] on icon at bounding box center [974, 231] width 8 height 8
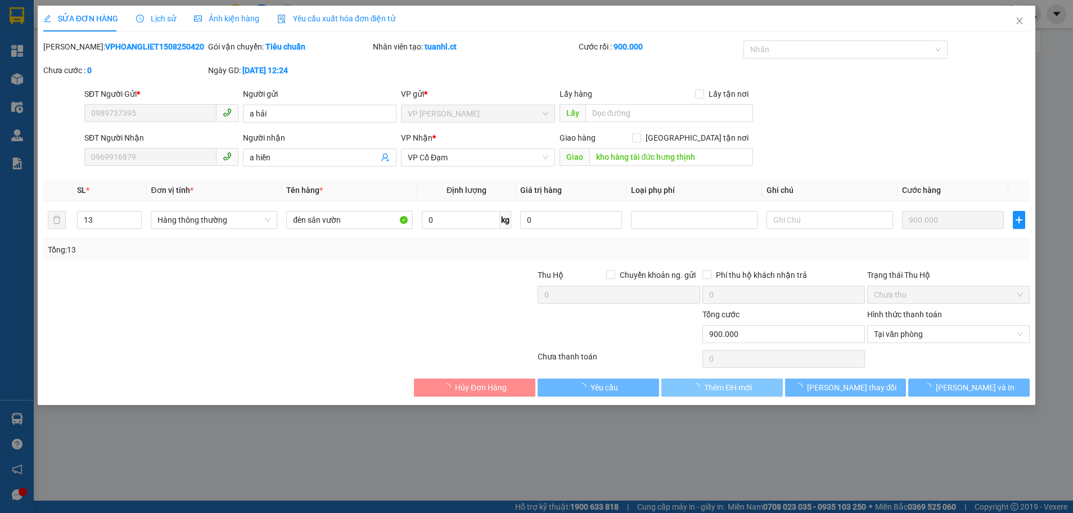
type input "0989737395"
type input "a hải"
type input "0969916879"
type input "a hiền"
type input "kho hàng tài đức hưng thịnh"
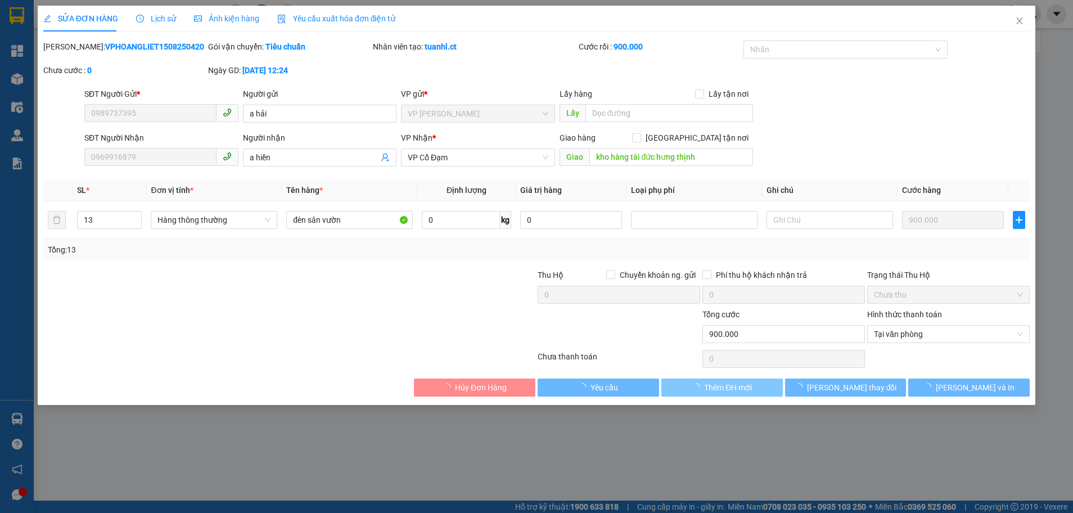
type input "900.000"
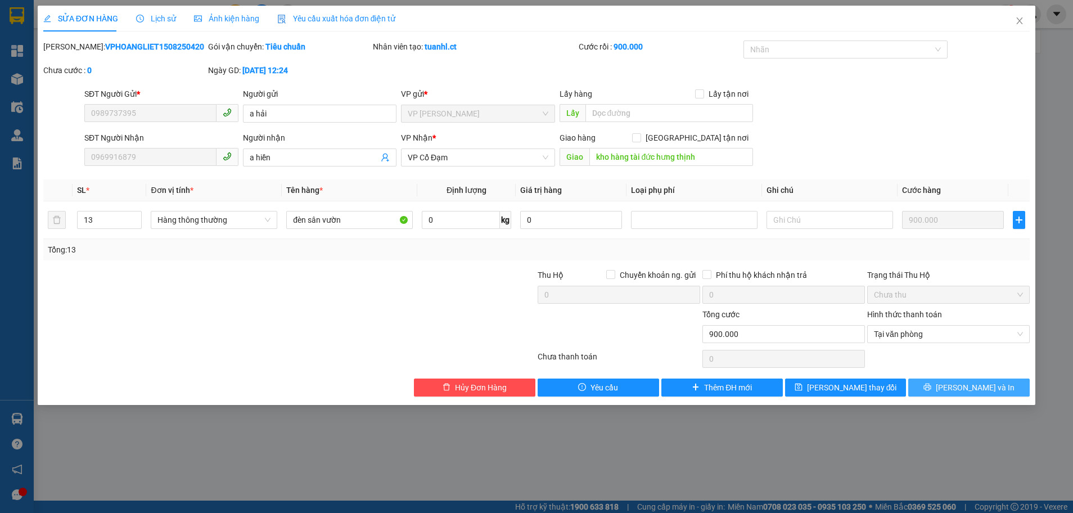
click at [959, 389] on span "[PERSON_NAME] và In" at bounding box center [974, 387] width 79 height 12
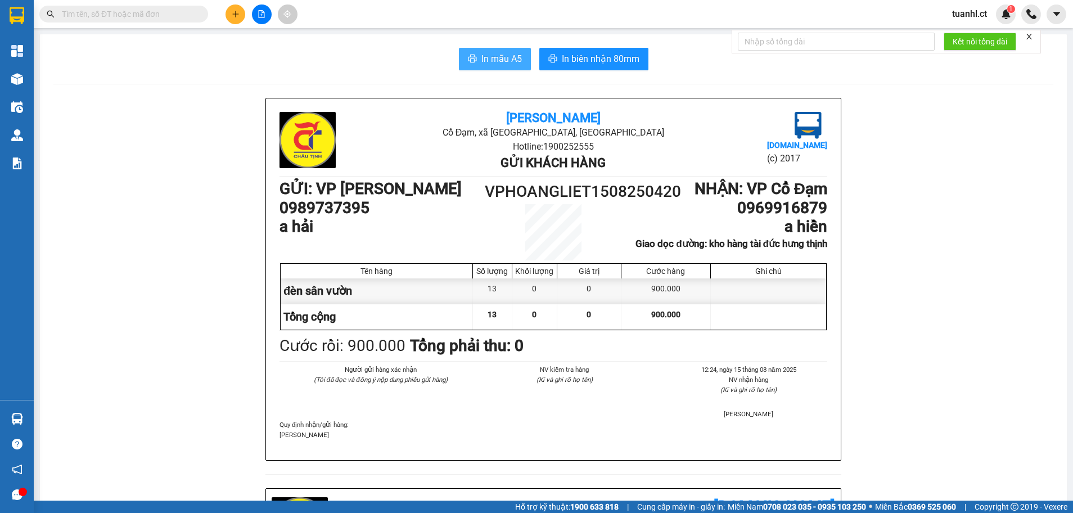
click at [485, 58] on span "In mẫu A5" at bounding box center [501, 59] width 40 height 14
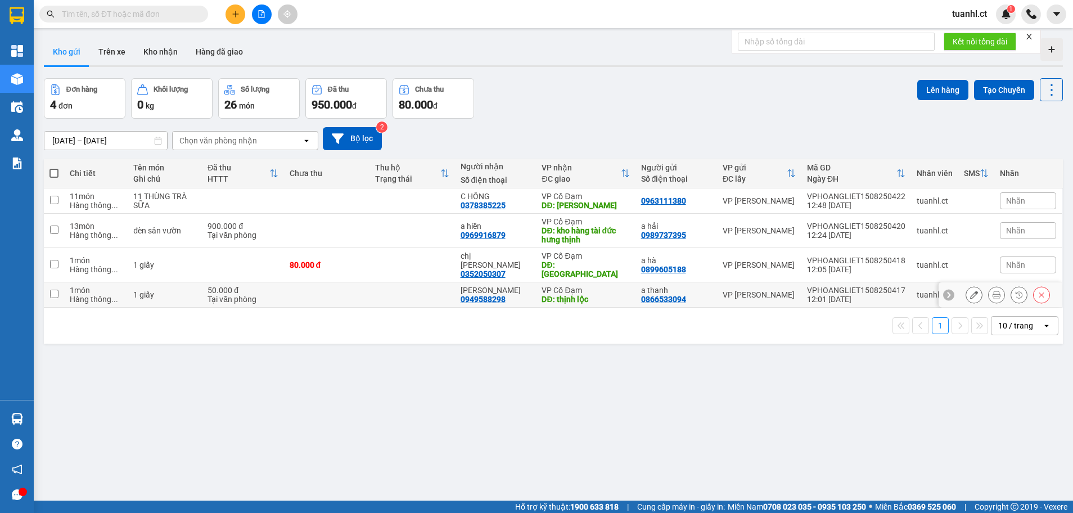
click at [66, 283] on td "1 món Hàng thông ..." at bounding box center [96, 294] width 64 height 25
checkbox input "true"
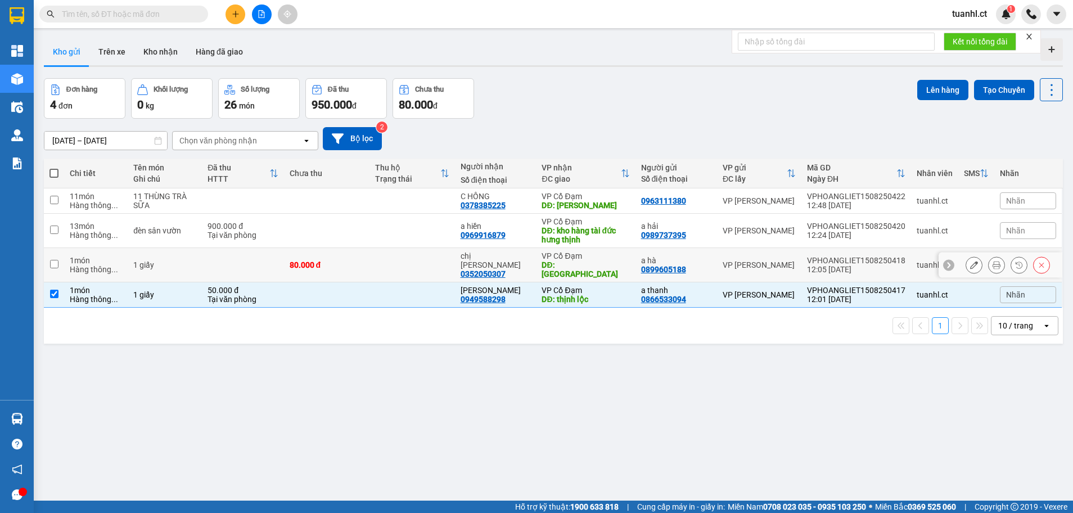
click at [61, 251] on td at bounding box center [54, 265] width 20 height 34
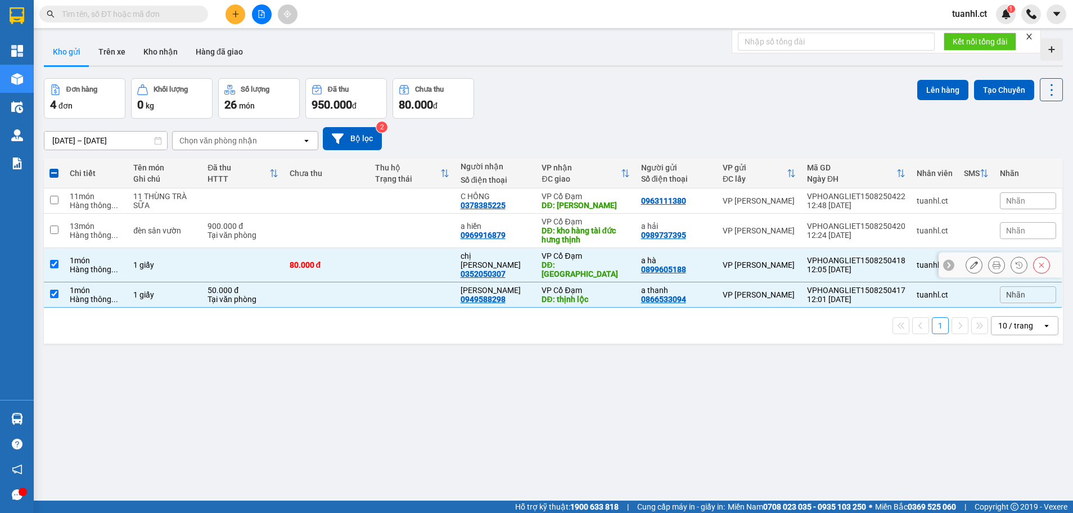
checkbox input "true"
click at [56, 193] on td at bounding box center [54, 200] width 20 height 25
checkbox input "true"
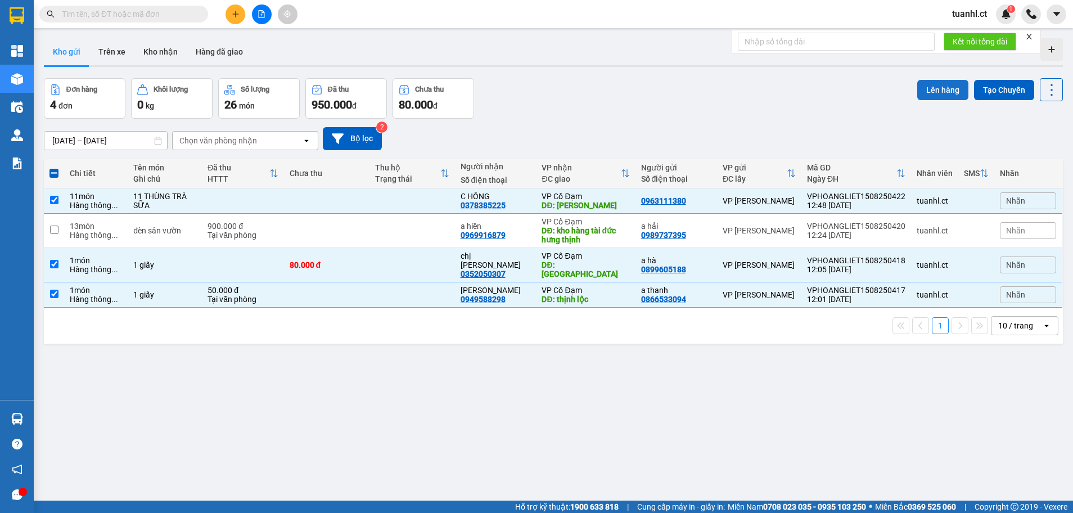
click at [934, 92] on button "Lên hàng" at bounding box center [942, 90] width 51 height 20
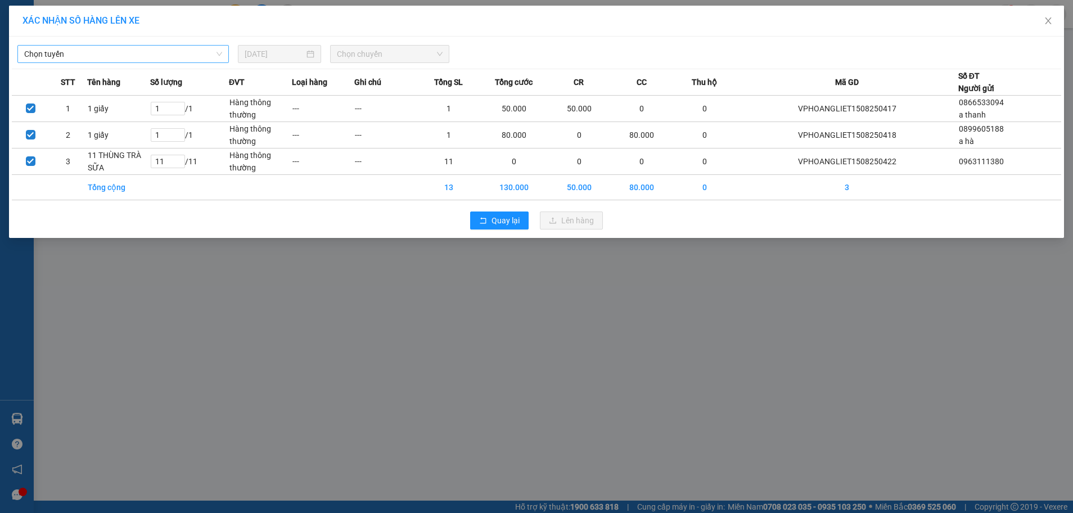
click at [205, 56] on span "Chọn tuyến" at bounding box center [123, 54] width 198 height 17
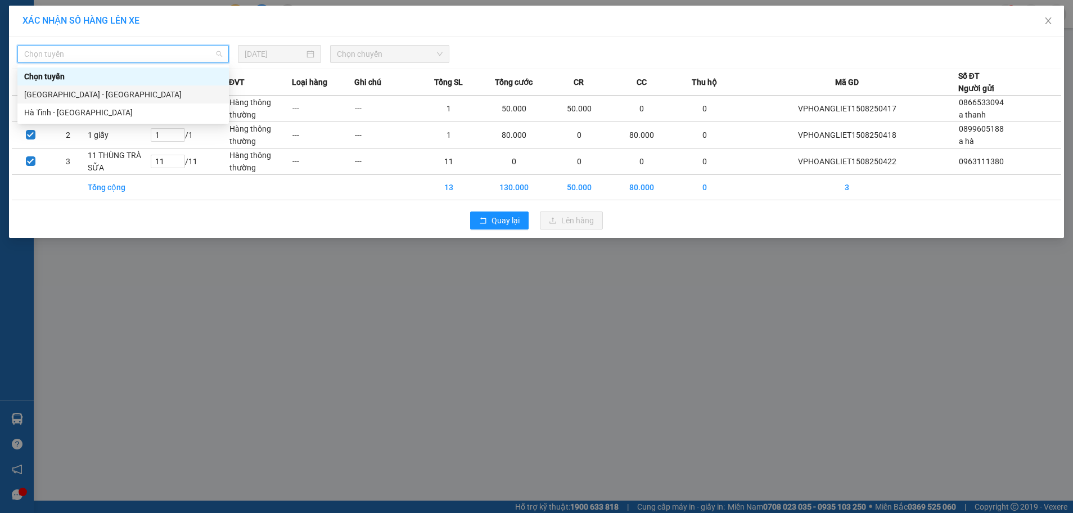
click at [142, 96] on div "[GEOGRAPHIC_DATA] - [GEOGRAPHIC_DATA]" at bounding box center [123, 94] width 198 height 12
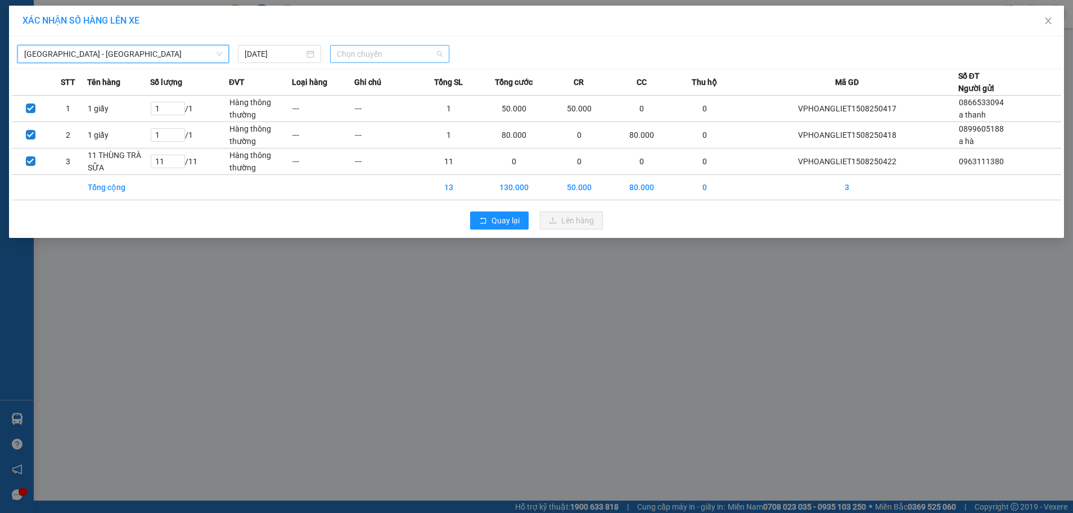
click at [360, 51] on span "Chọn chuyến" at bounding box center [390, 54] width 106 height 17
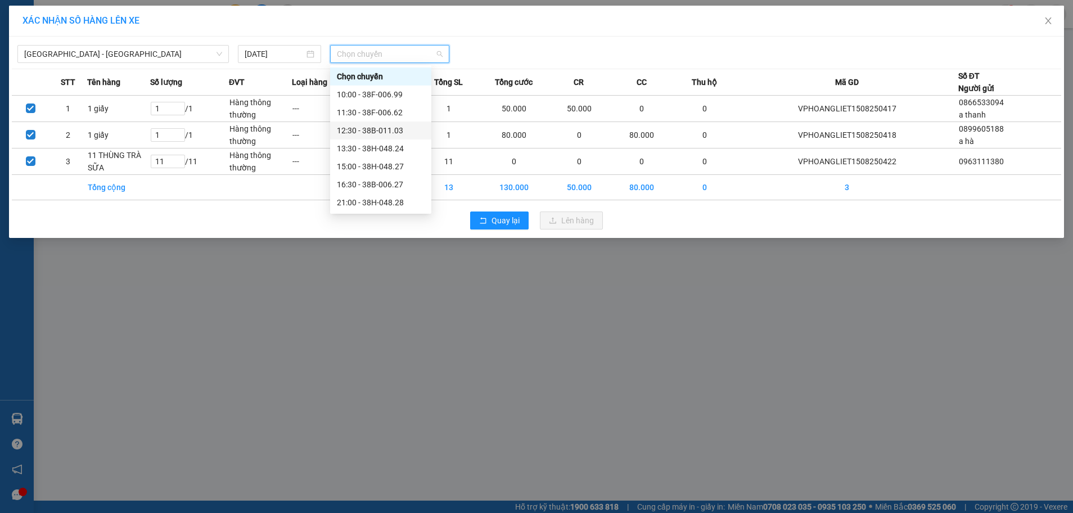
click at [382, 129] on div "12:30 - 38B-011.03" at bounding box center [381, 130] width 88 height 12
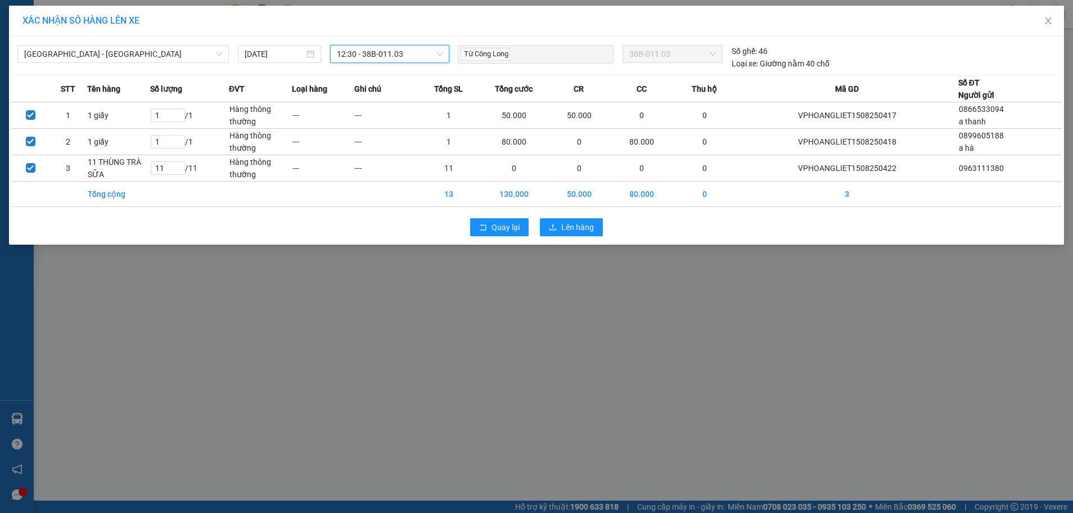
click at [417, 48] on span "12:30 - 38B-011.03" at bounding box center [390, 54] width 106 height 17
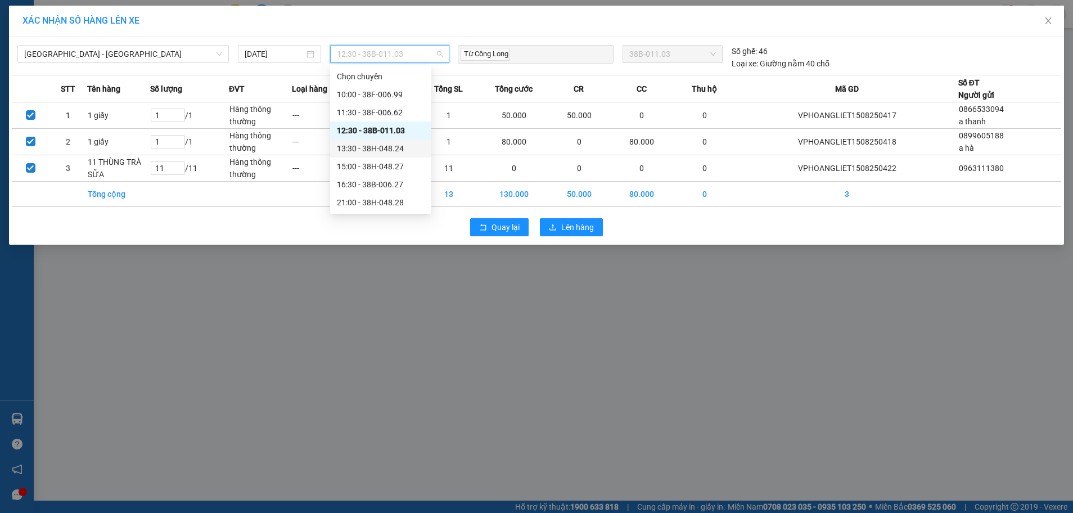
click at [401, 156] on div "13:30 - 38H-048.24" at bounding box center [380, 148] width 101 height 18
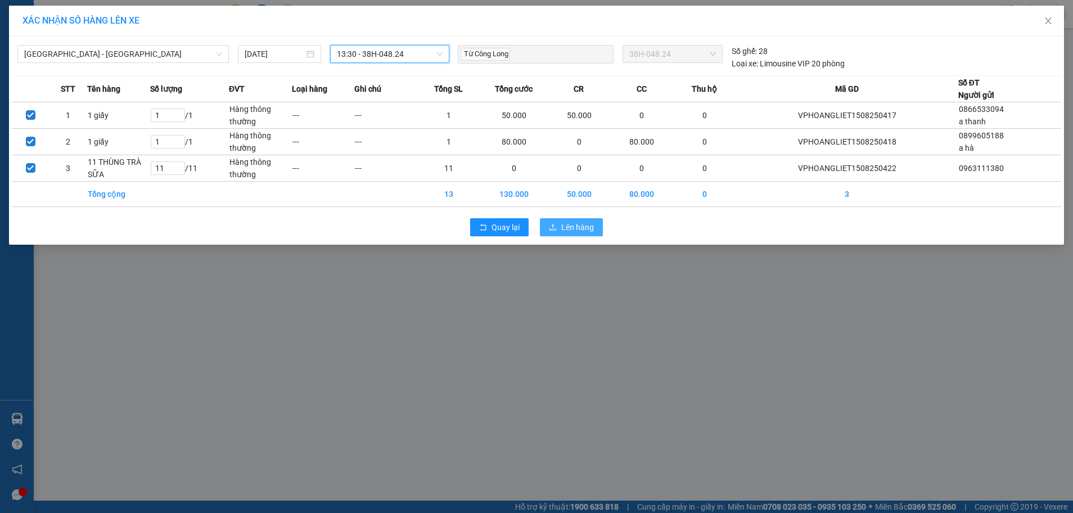
click at [563, 227] on span "Lên hàng" at bounding box center [577, 227] width 33 height 12
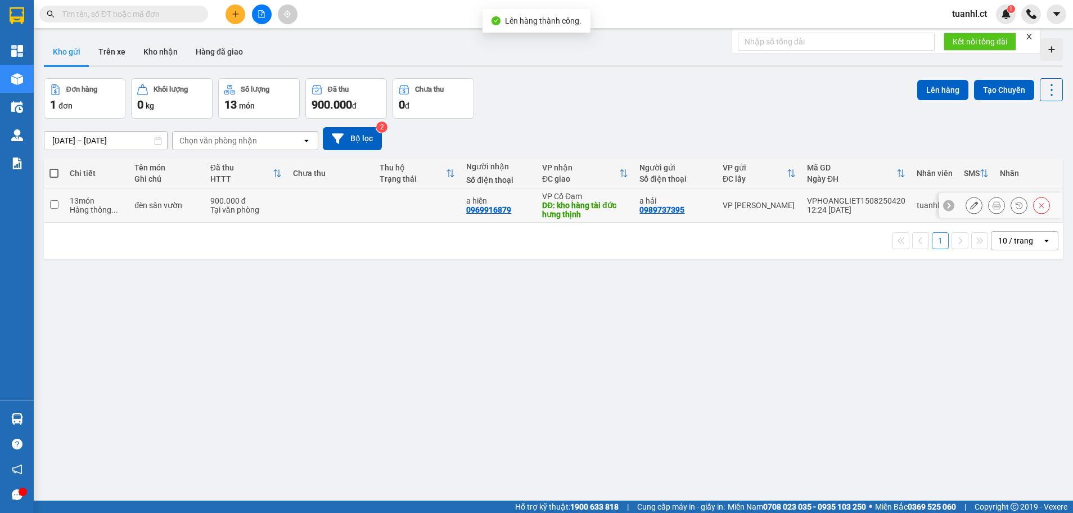
click at [65, 211] on td "13 món Hàng thông ..." at bounding box center [96, 205] width 65 height 34
checkbox input "true"
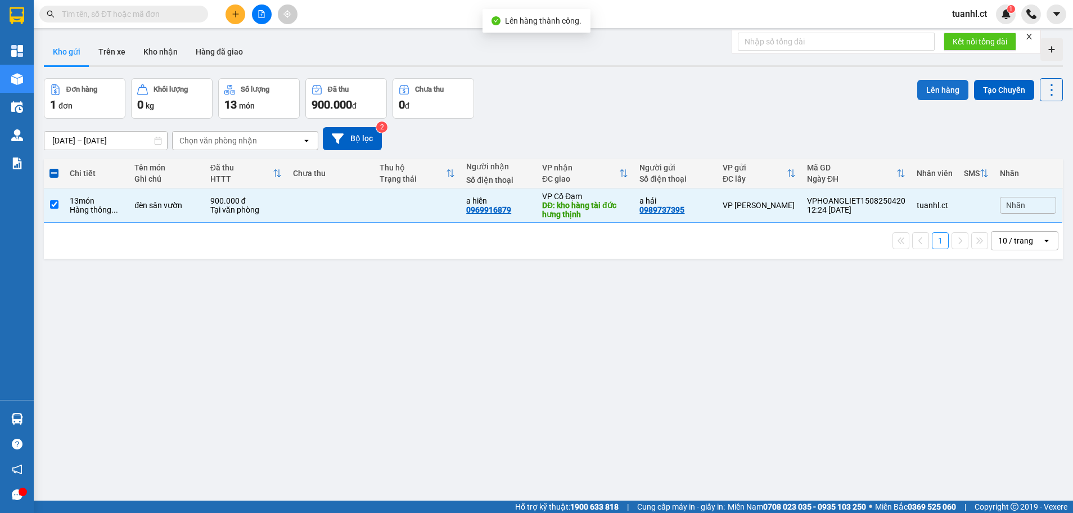
click at [927, 80] on button "Lên hàng" at bounding box center [942, 90] width 51 height 20
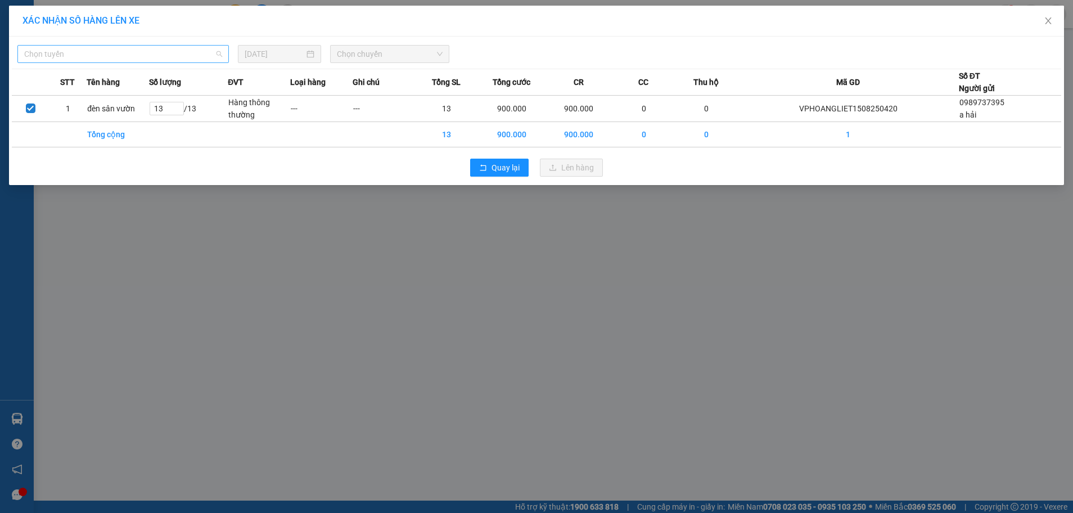
click at [209, 53] on span "Chọn tuyến" at bounding box center [123, 54] width 198 height 17
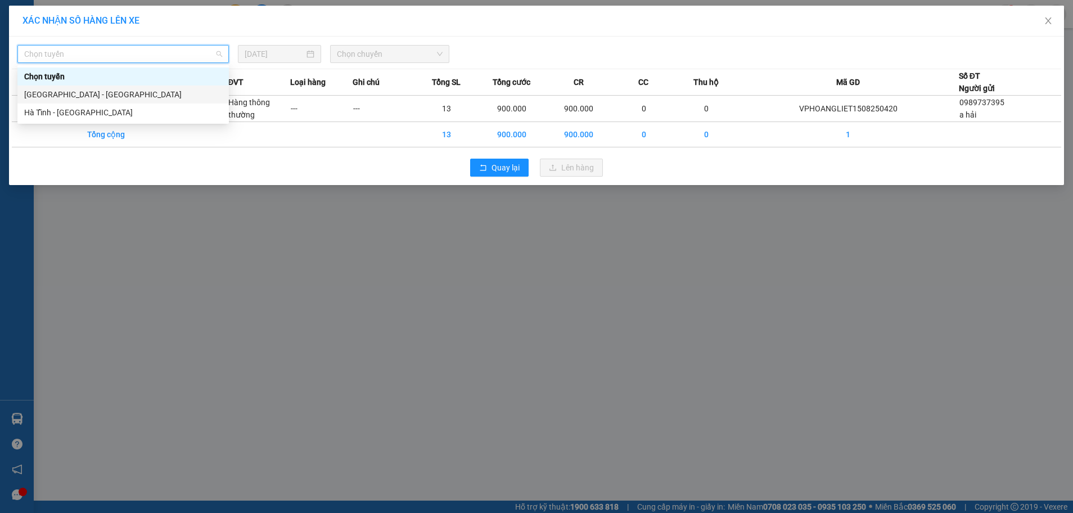
click at [144, 95] on div "[GEOGRAPHIC_DATA] - [GEOGRAPHIC_DATA]" at bounding box center [123, 94] width 198 height 12
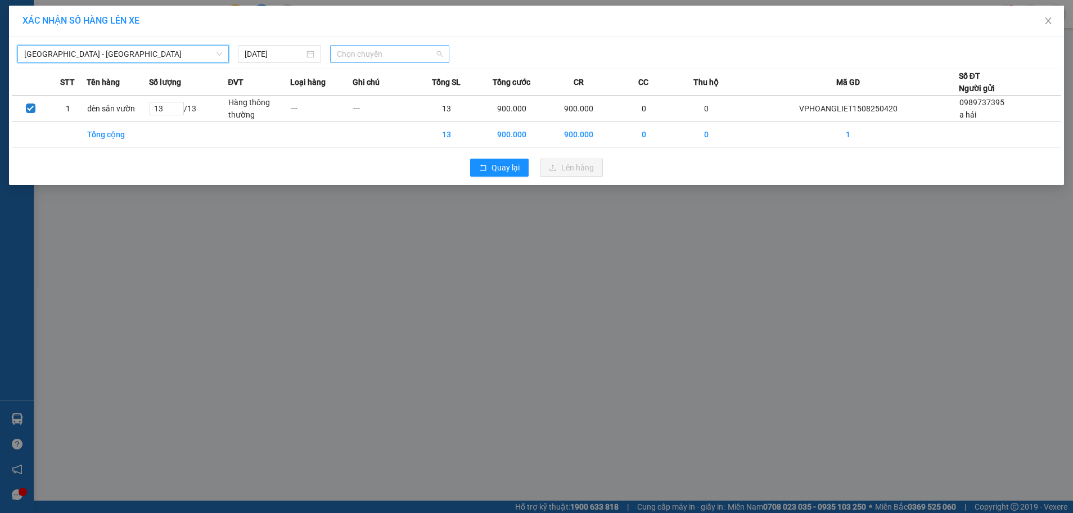
click at [411, 58] on span "Chọn chuyến" at bounding box center [390, 54] width 106 height 17
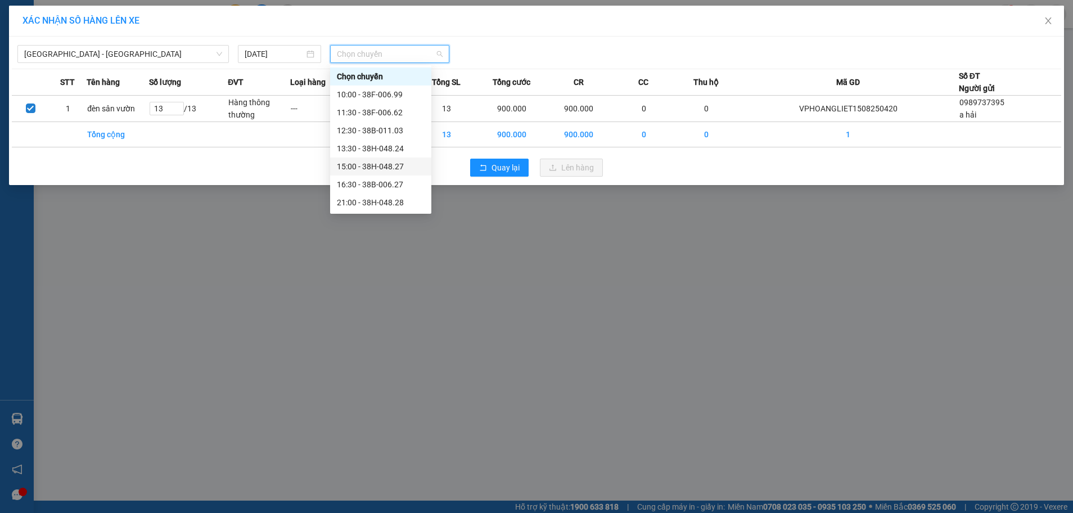
click at [401, 169] on div "15:00 - 38H-048.27" at bounding box center [381, 166] width 88 height 12
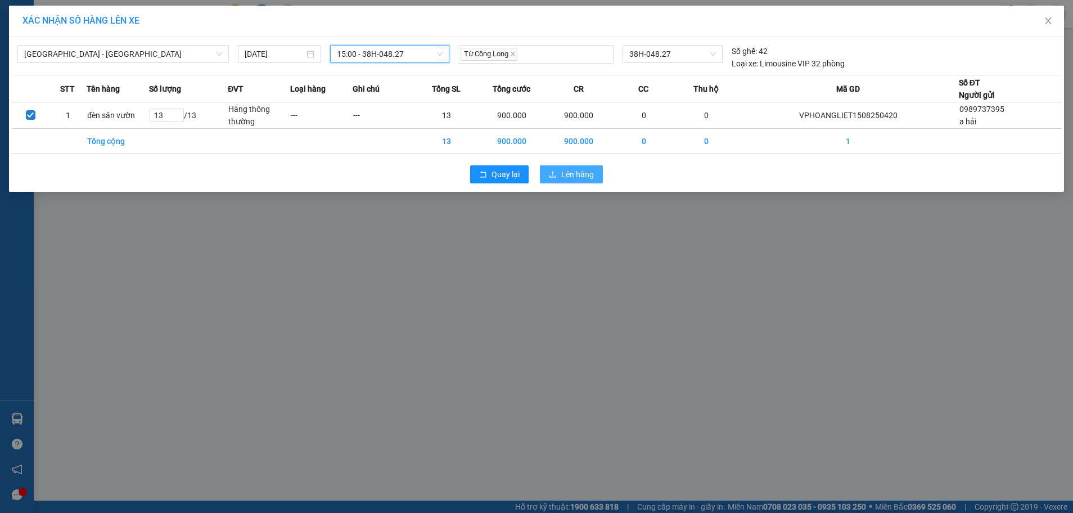
click at [557, 174] on icon "upload" at bounding box center [553, 174] width 8 height 8
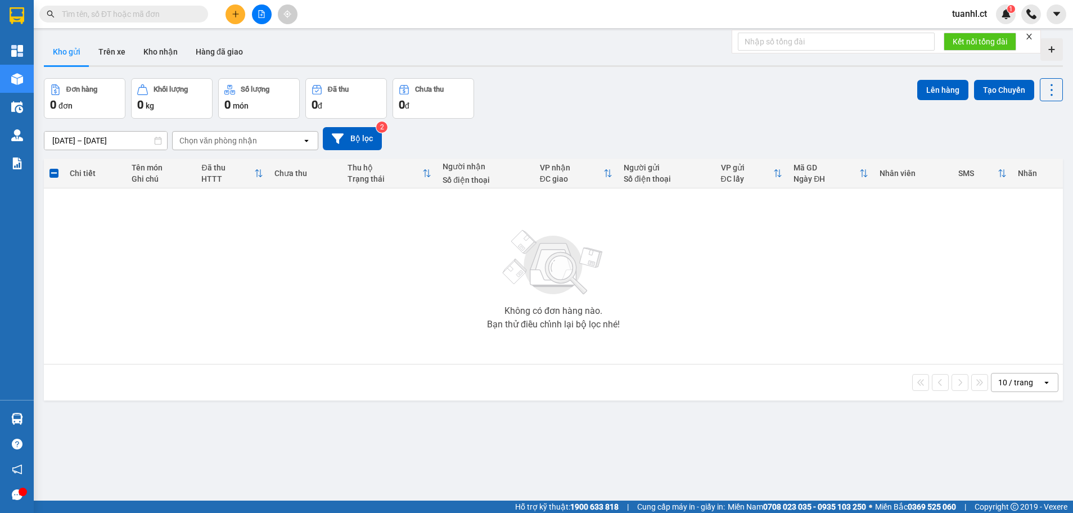
click at [139, 13] on input "text" at bounding box center [128, 14] width 133 height 12
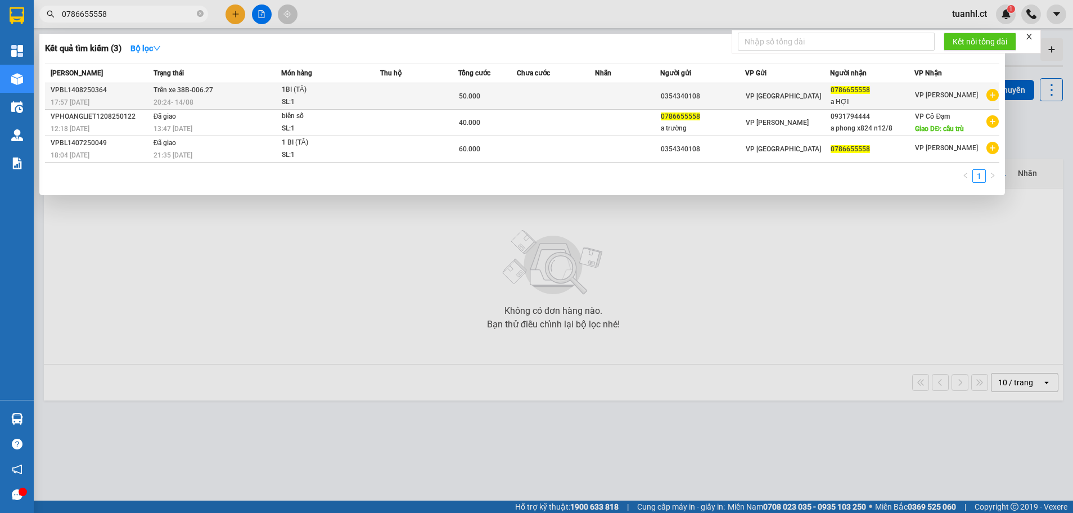
type input "0786655558"
click at [542, 99] on td at bounding box center [556, 96] width 78 height 26
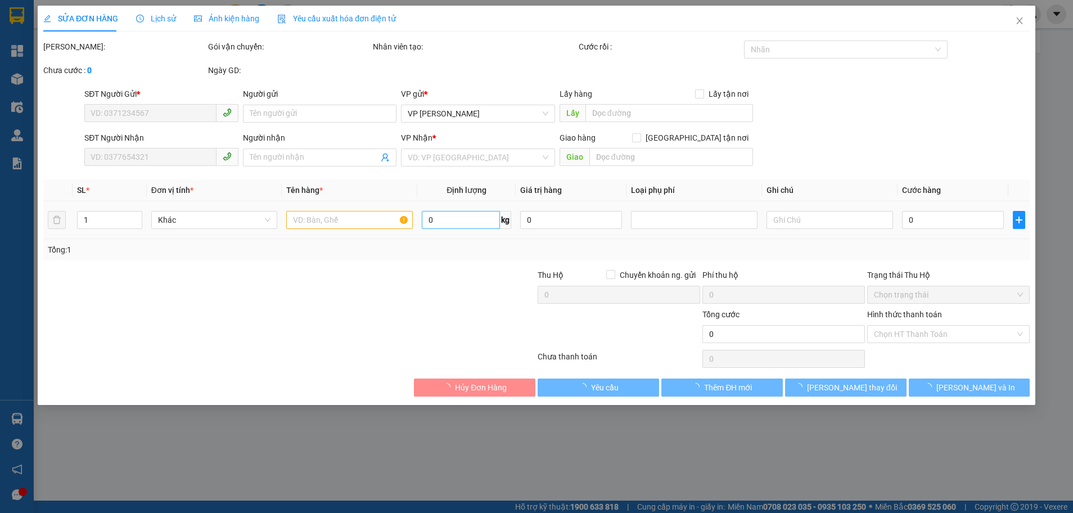
type input "0354340108"
type input "0786655558"
type input "a HỢI"
type input "50.000"
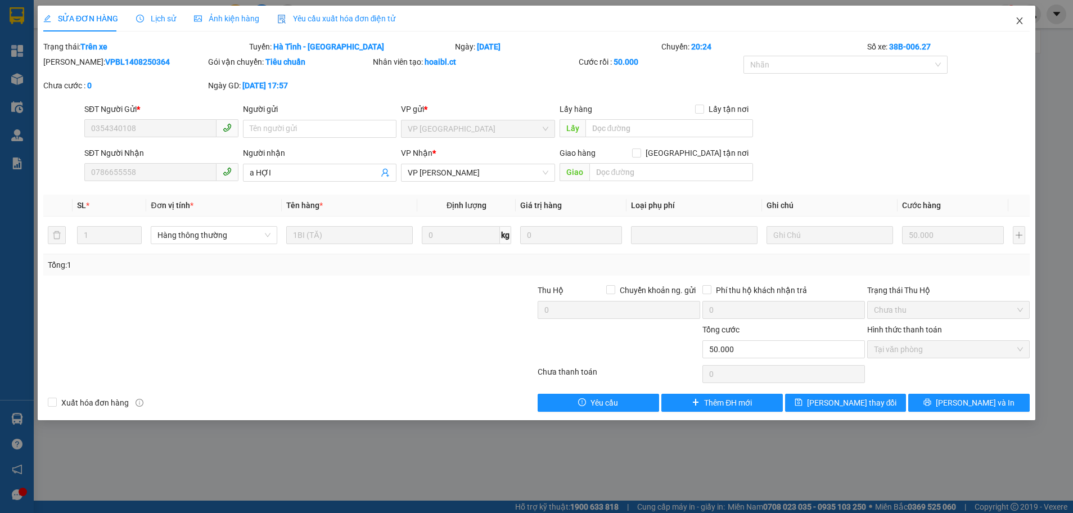
drag, startPoint x: 1021, startPoint y: 25, endPoint x: 1016, endPoint y: 30, distance: 7.2
click at [1021, 25] on icon "close" at bounding box center [1019, 20] width 9 height 9
